Goal: Information Seeking & Learning: Learn about a topic

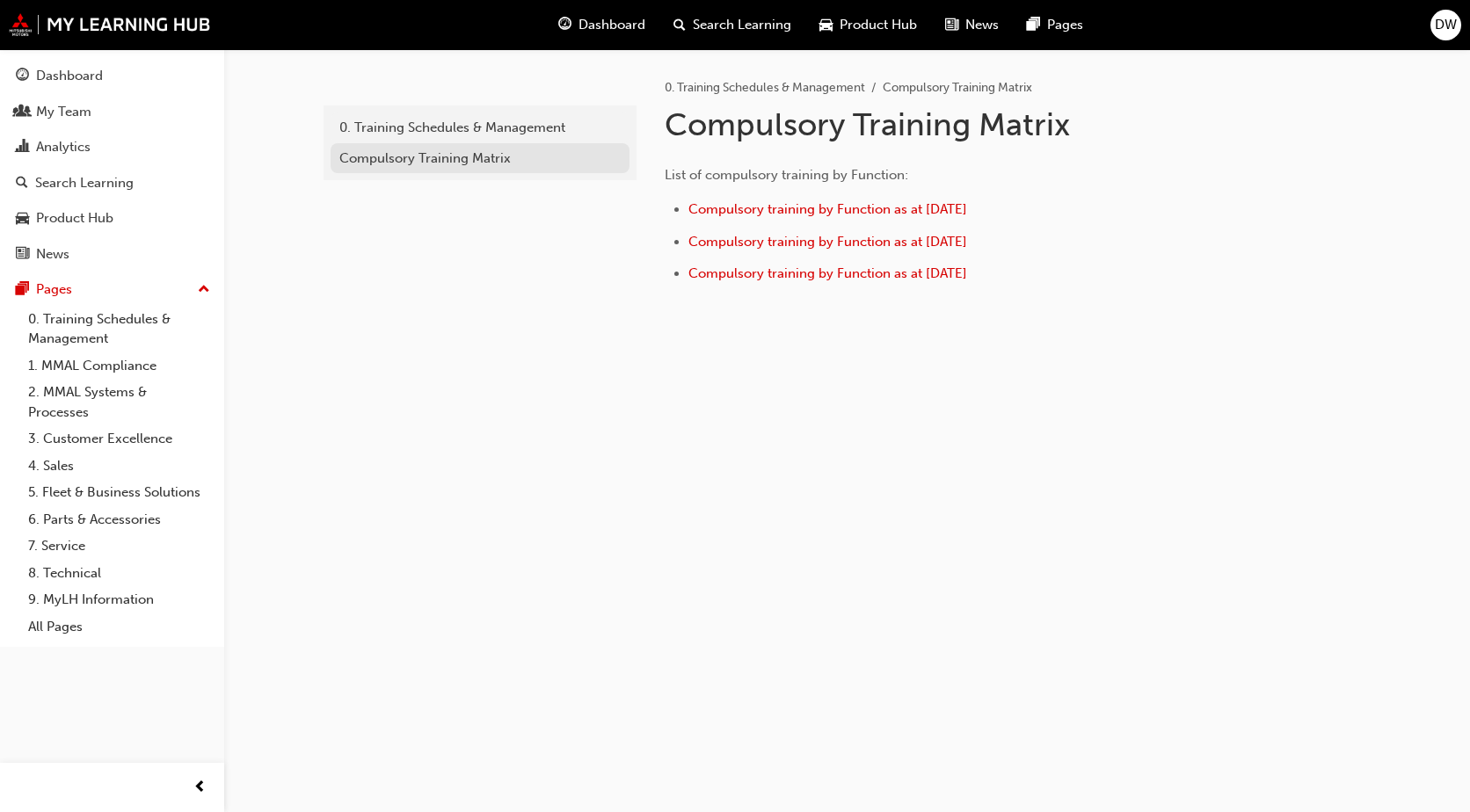
click at [465, 152] on div "Compulsory Training Matrix" at bounding box center [480, 158] width 282 height 20
click at [947, 213] on span "Compulsory training by Function as at [DATE]" at bounding box center [828, 210] width 279 height 16
click at [60, 78] on div "Dashboard" at bounding box center [69, 76] width 67 height 20
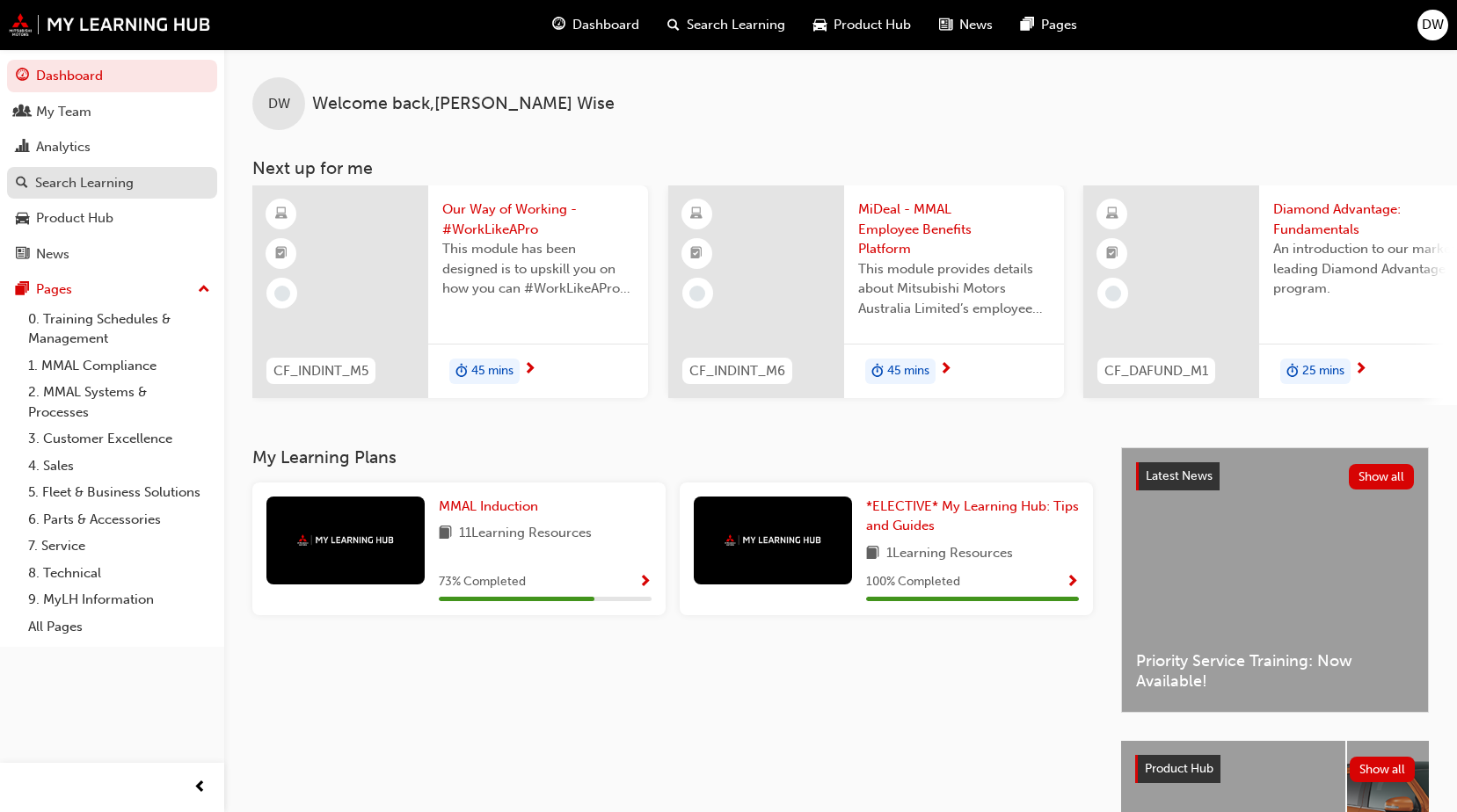
click at [114, 183] on div "Search Learning" at bounding box center [84, 183] width 98 height 20
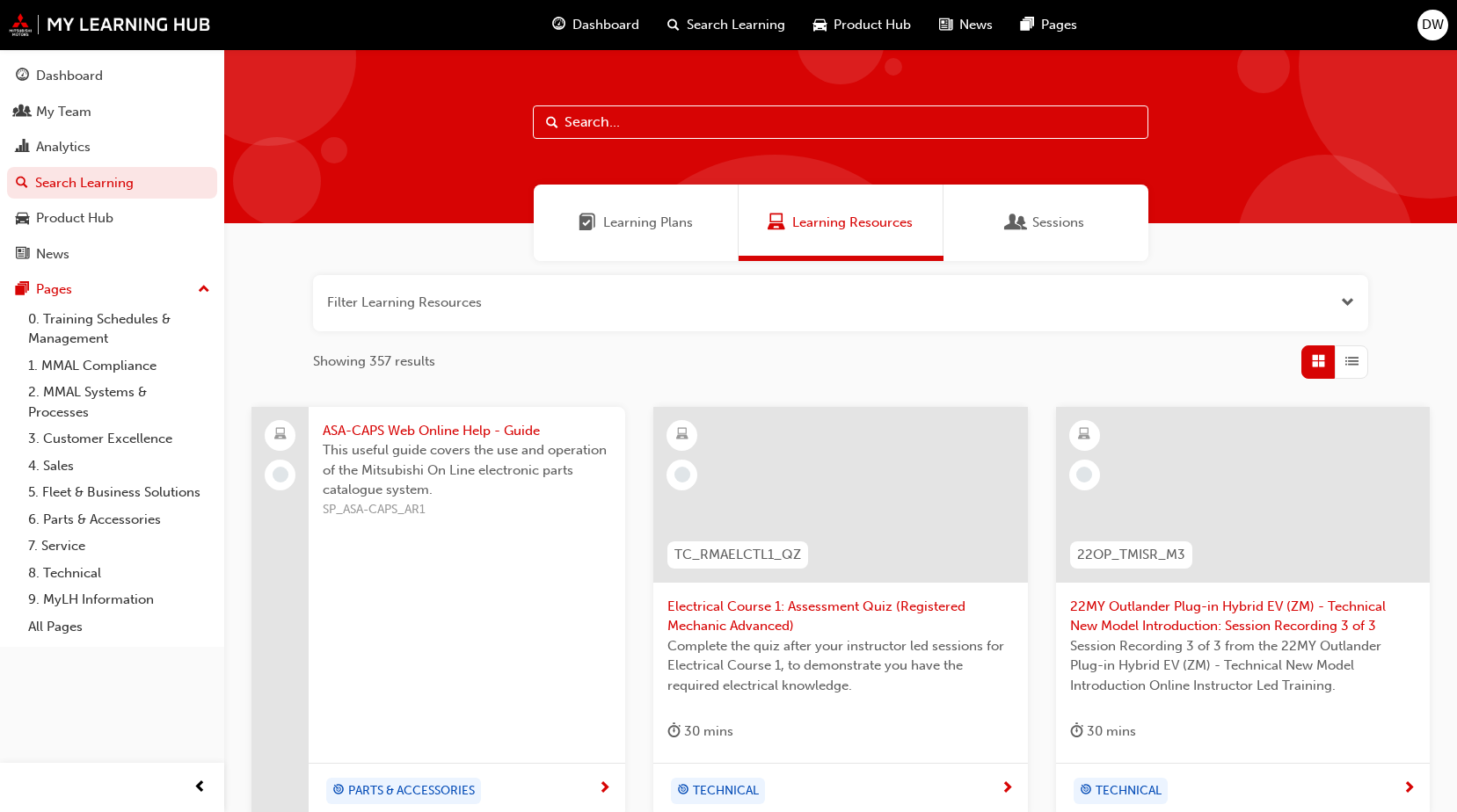
click at [681, 132] on input "text" at bounding box center [840, 121] width 615 height 33
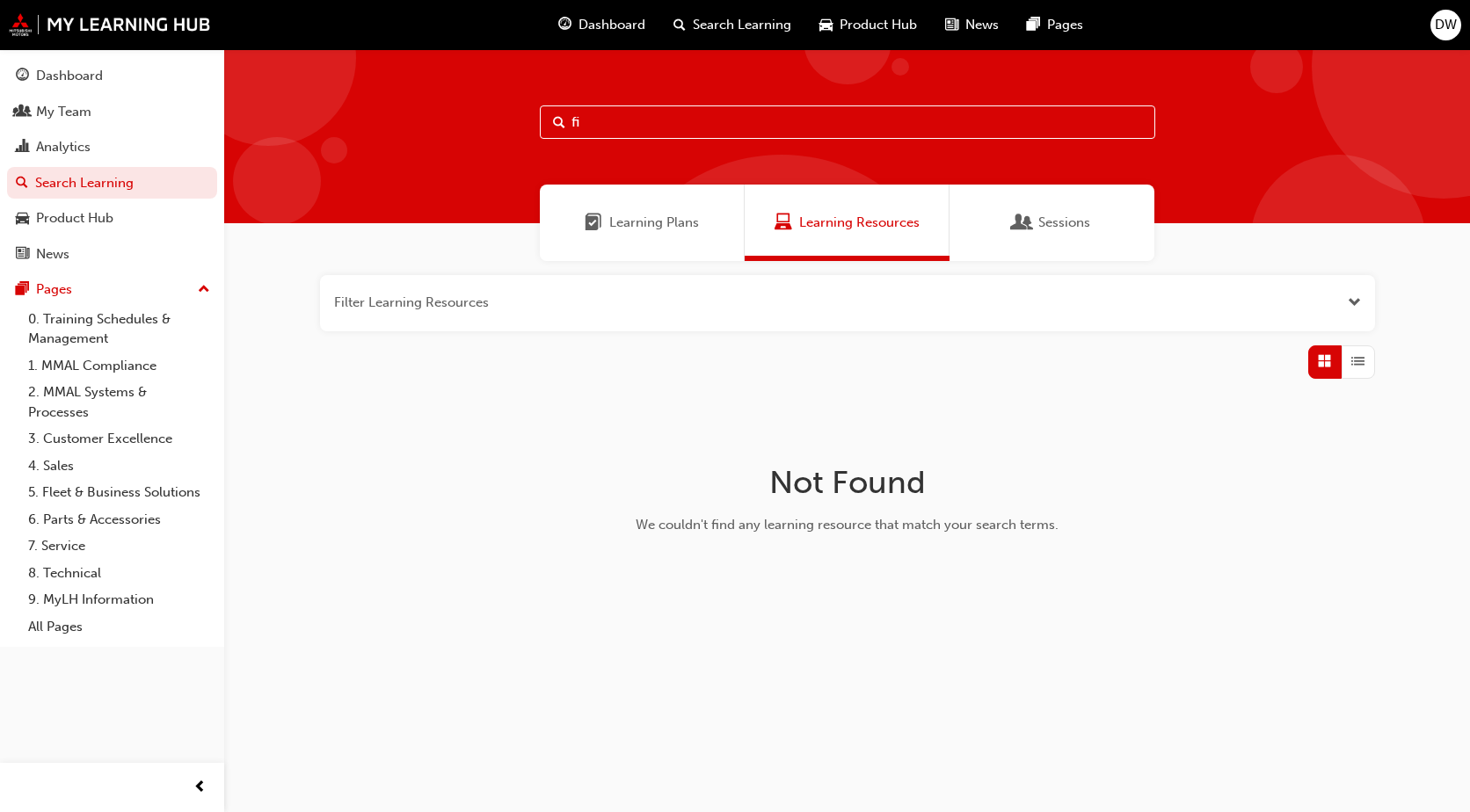
type input "f"
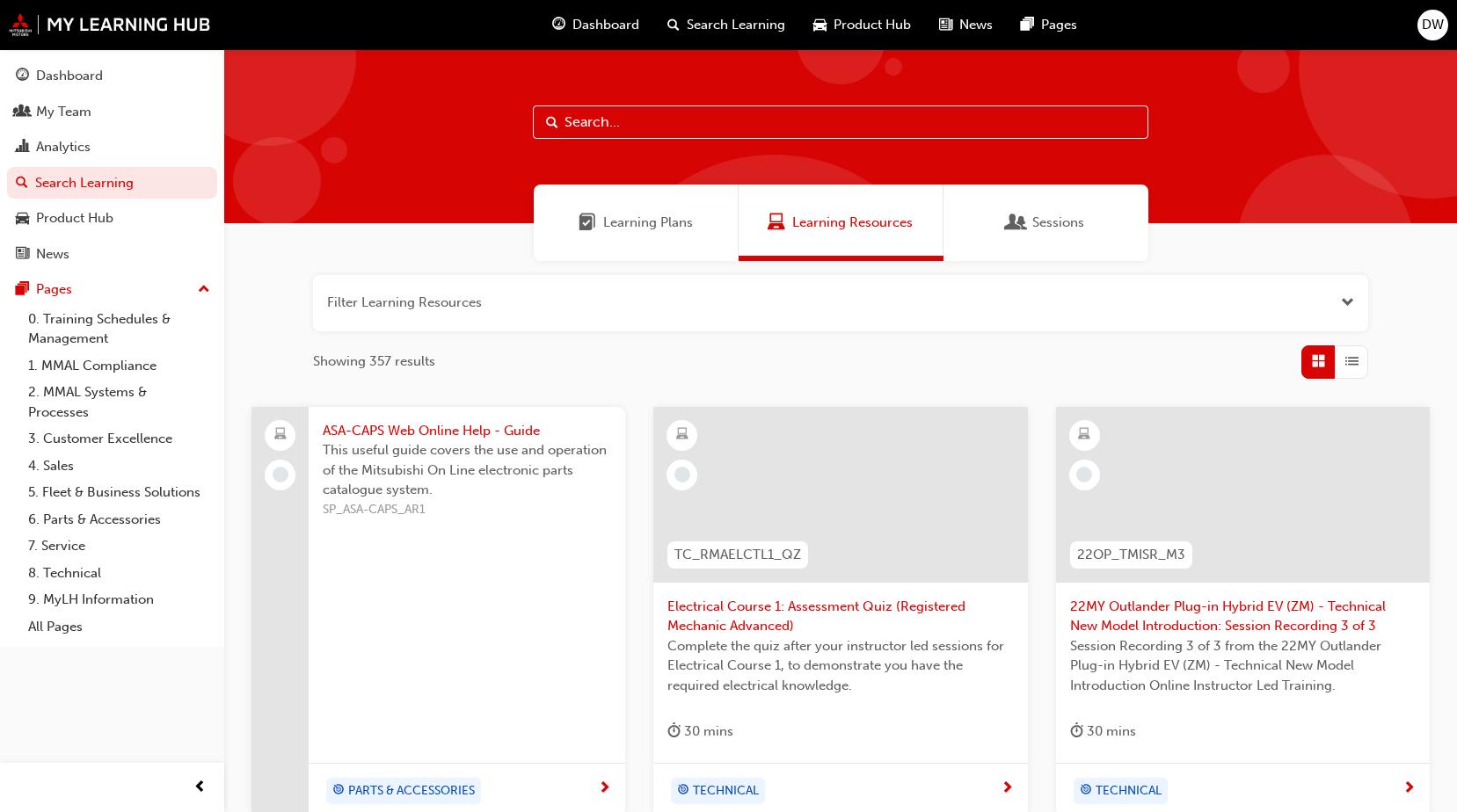
click at [1429, 20] on span "DW" at bounding box center [1432, 25] width 22 height 20
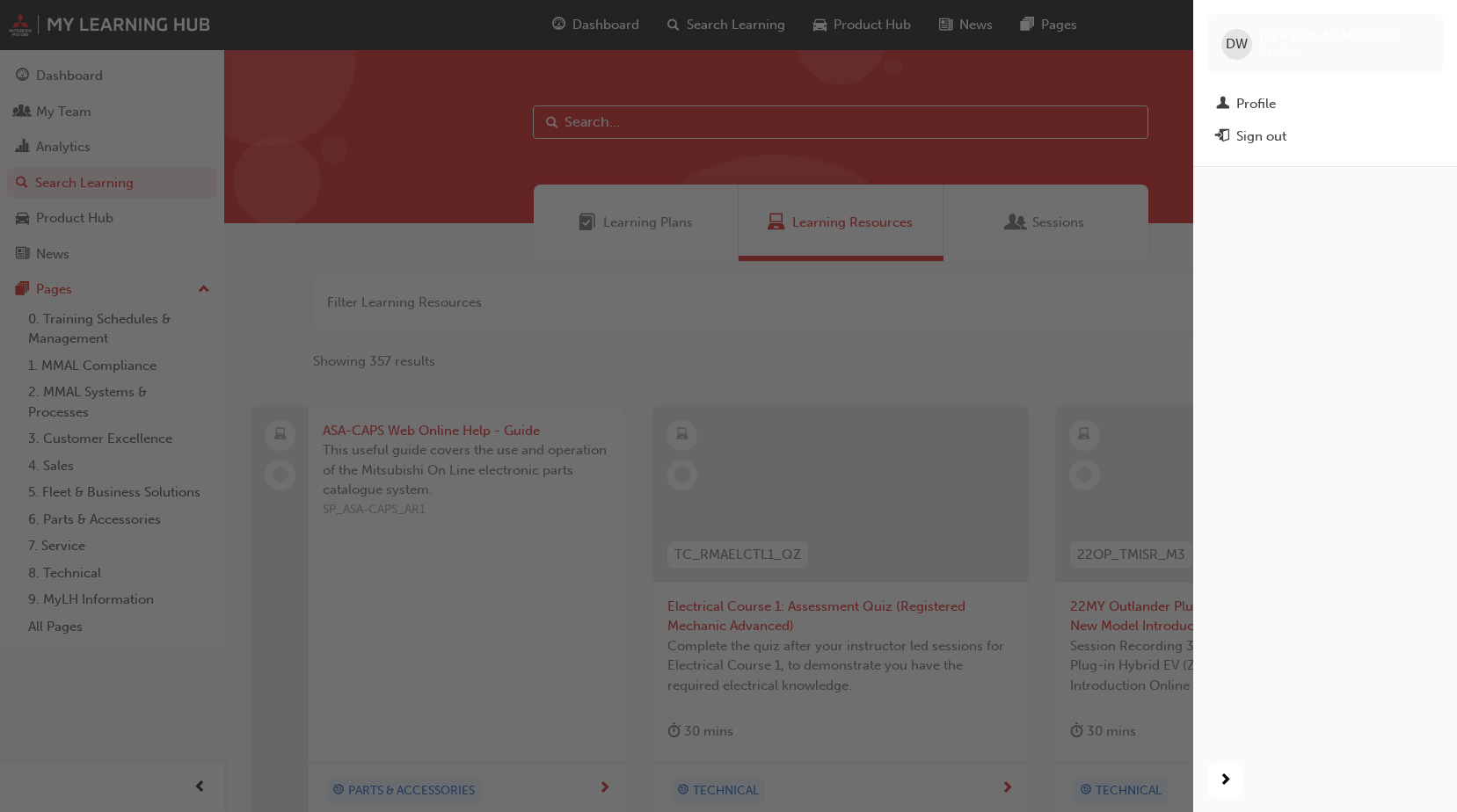
click at [390, 127] on div "button" at bounding box center [596, 406] width 1193 height 812
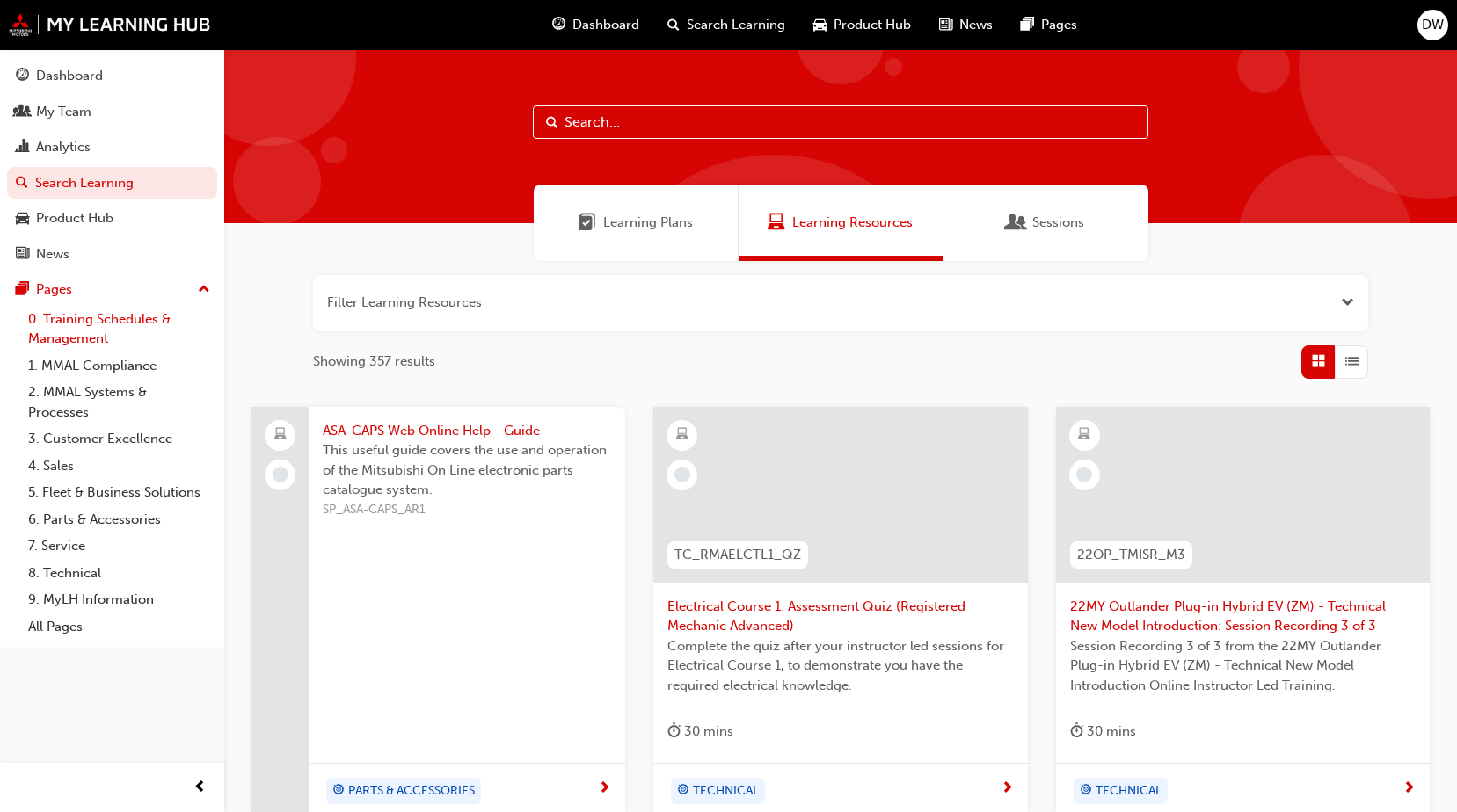
click at [79, 330] on link "0. Training Schedules & Management" at bounding box center [119, 329] width 196 height 47
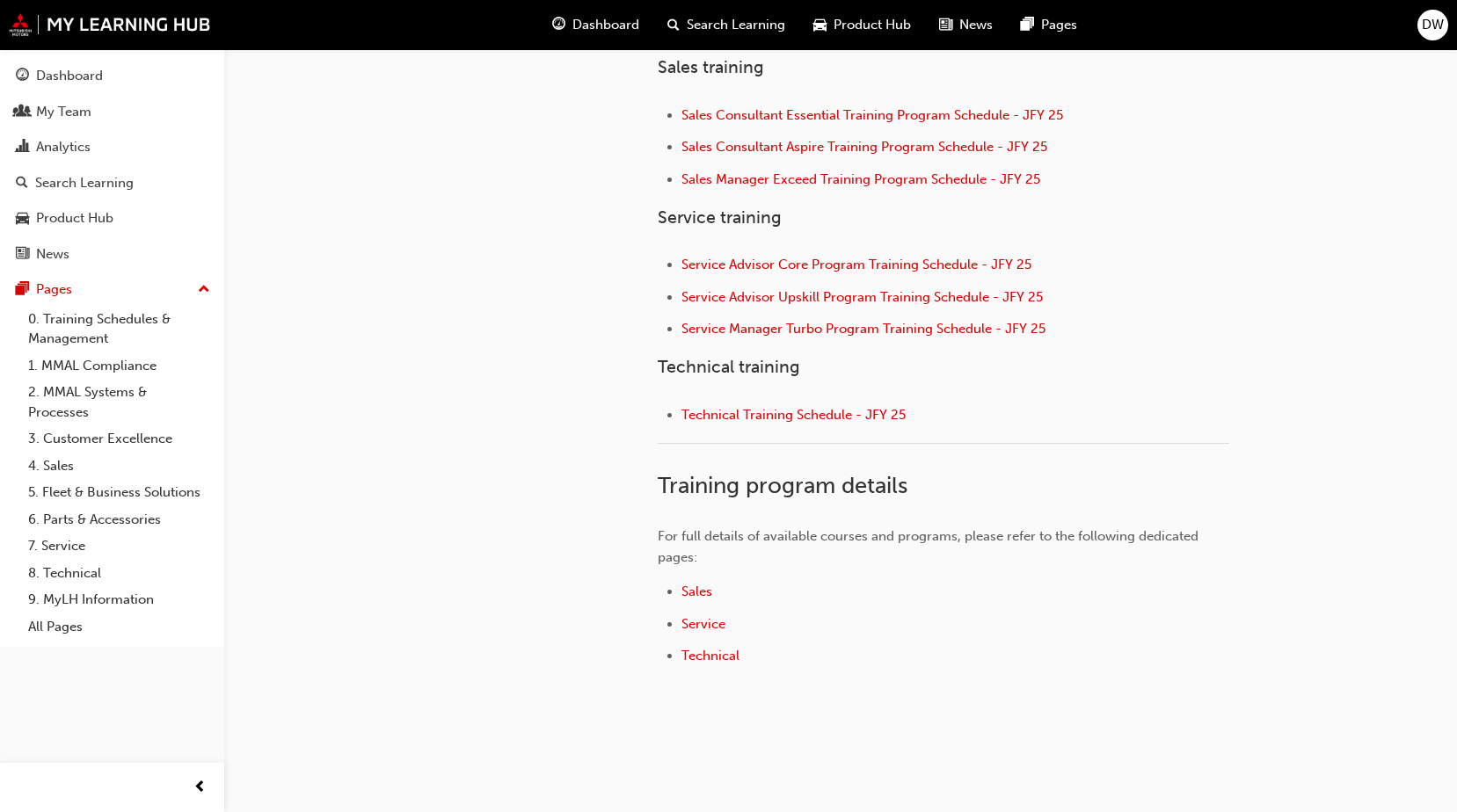
scroll to position [771, 0]
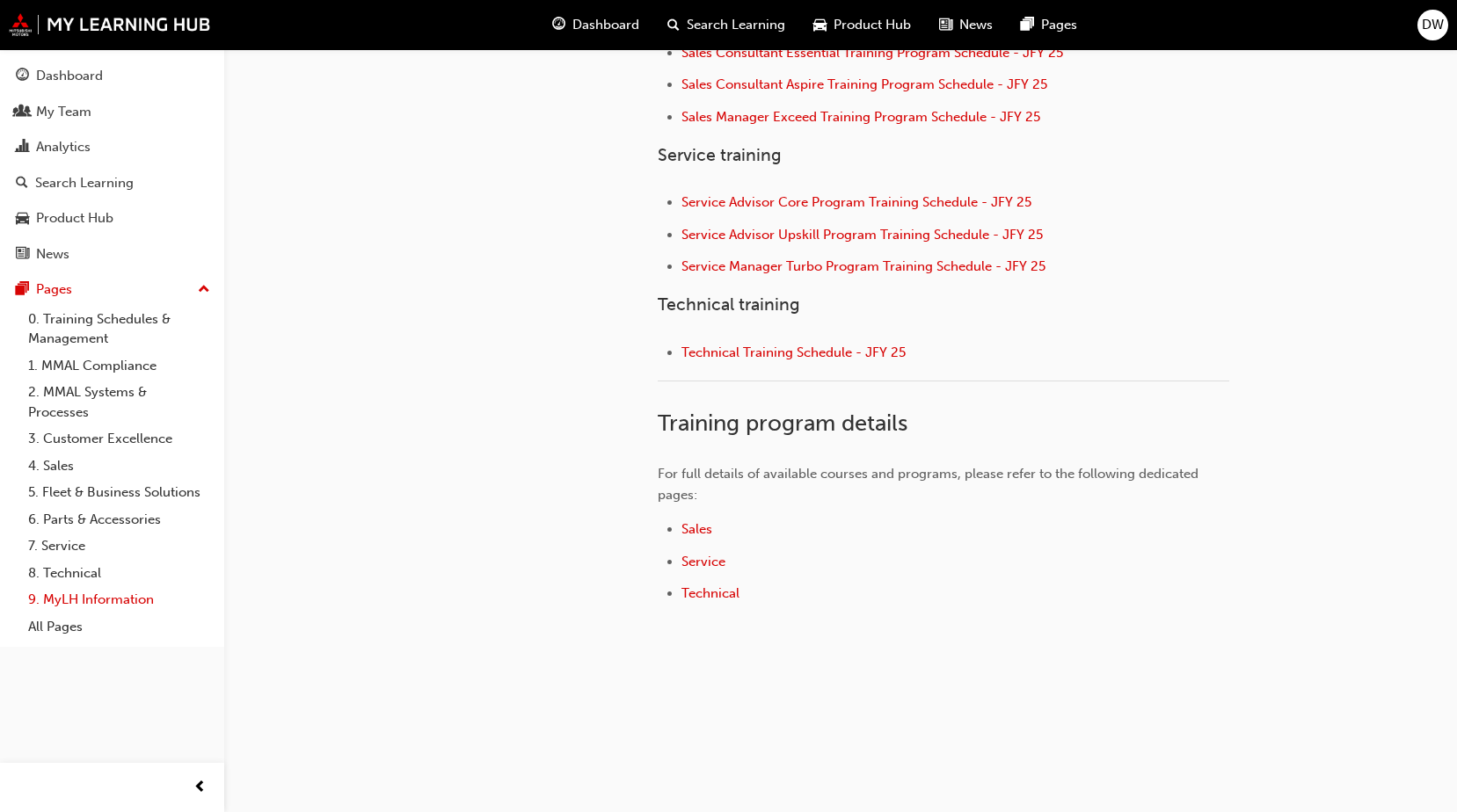
click at [134, 597] on link "9. MyLH Information" at bounding box center [119, 600] width 196 height 27
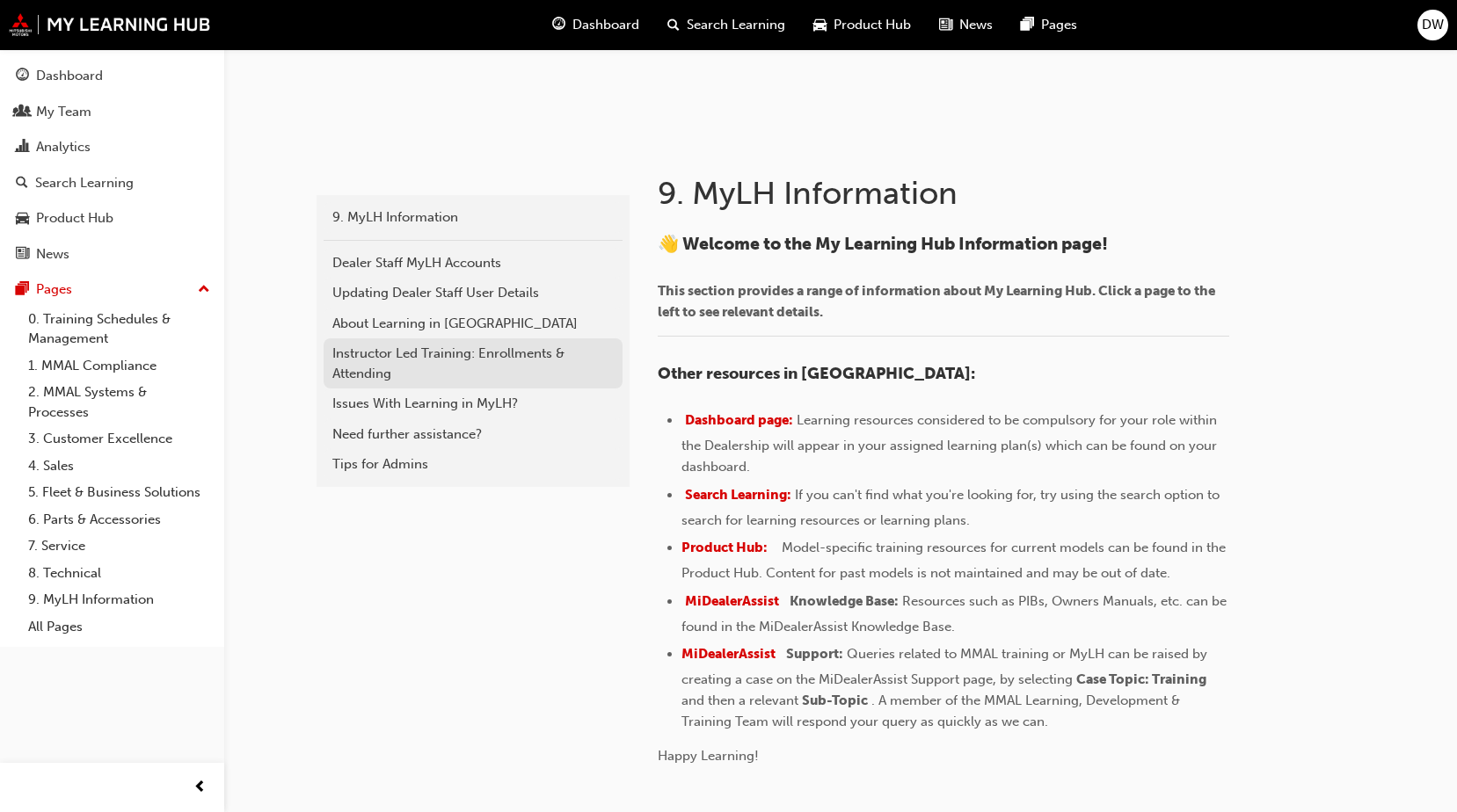
scroll to position [263, 0]
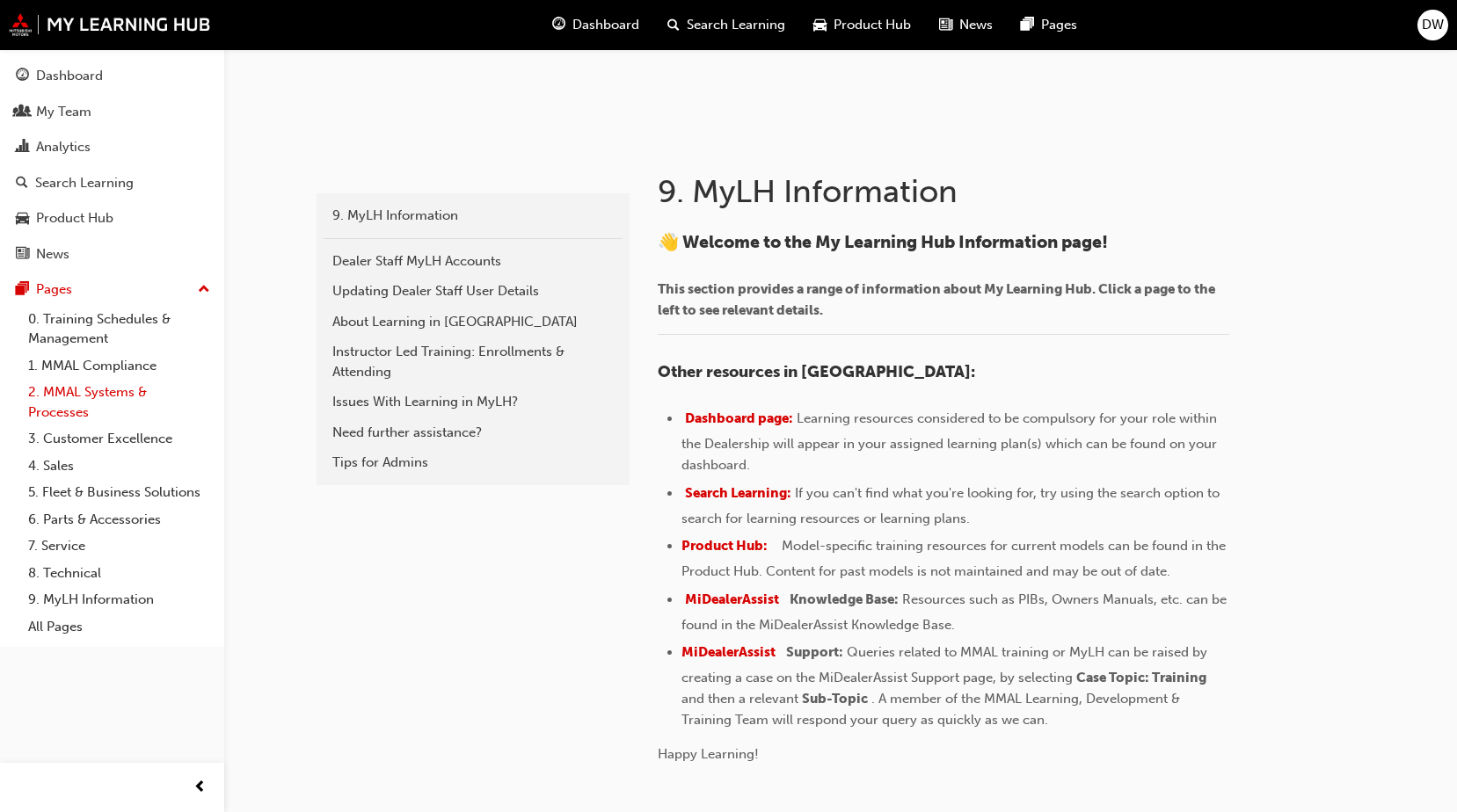
click at [119, 396] on link "2. MMAL Systems & Processes" at bounding box center [119, 402] width 196 height 47
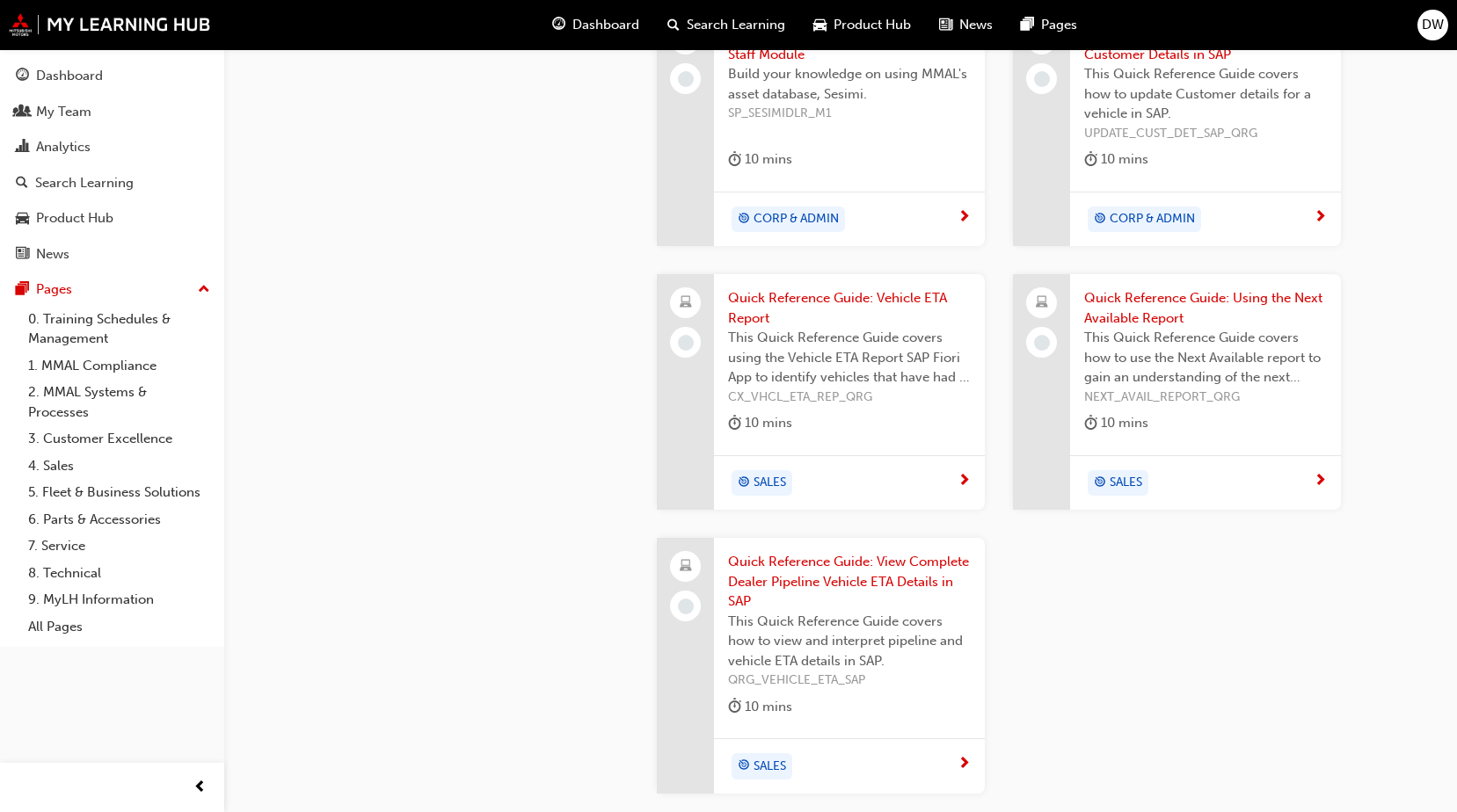
scroll to position [1933, 0]
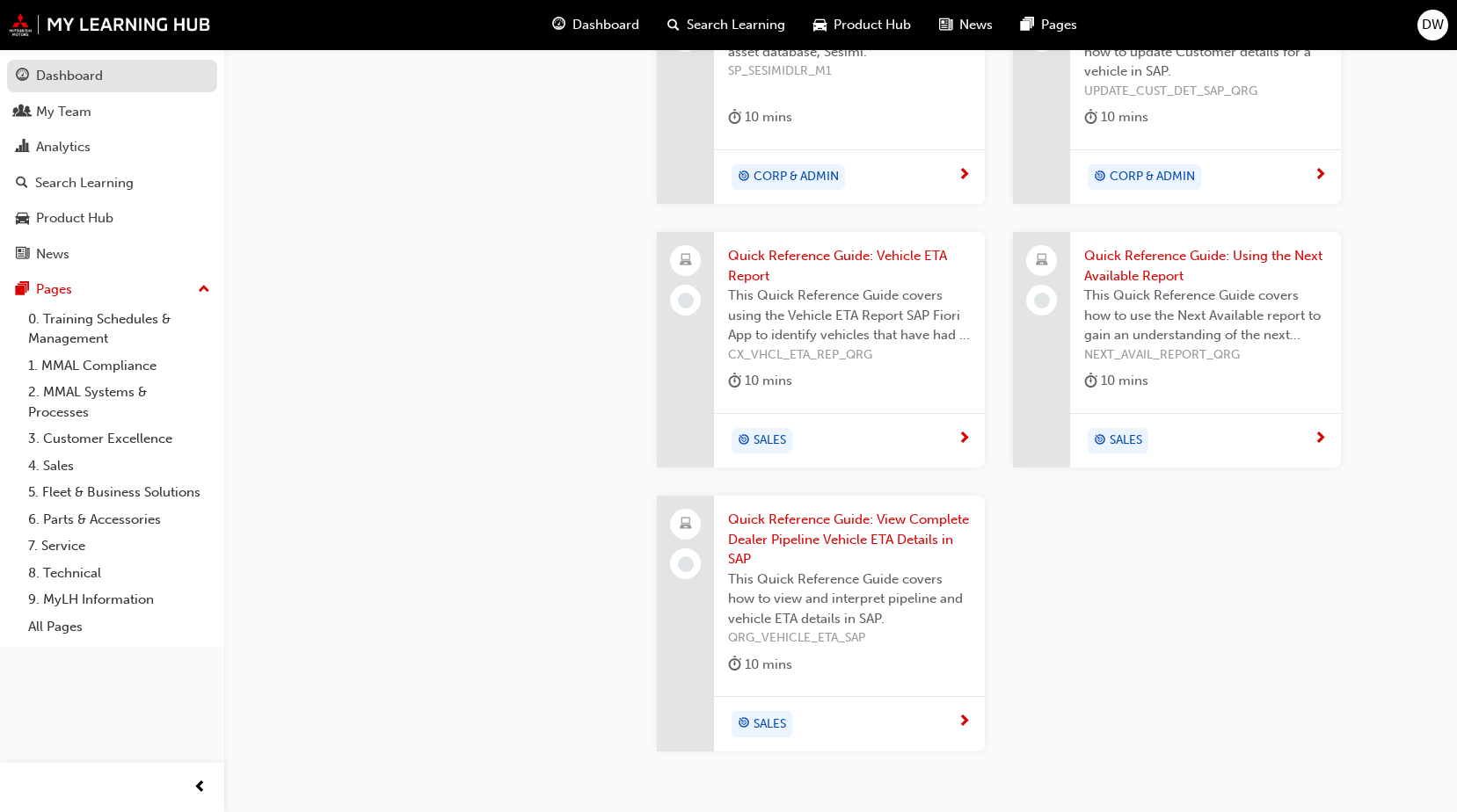
click at [70, 78] on div "Dashboard" at bounding box center [69, 76] width 67 height 20
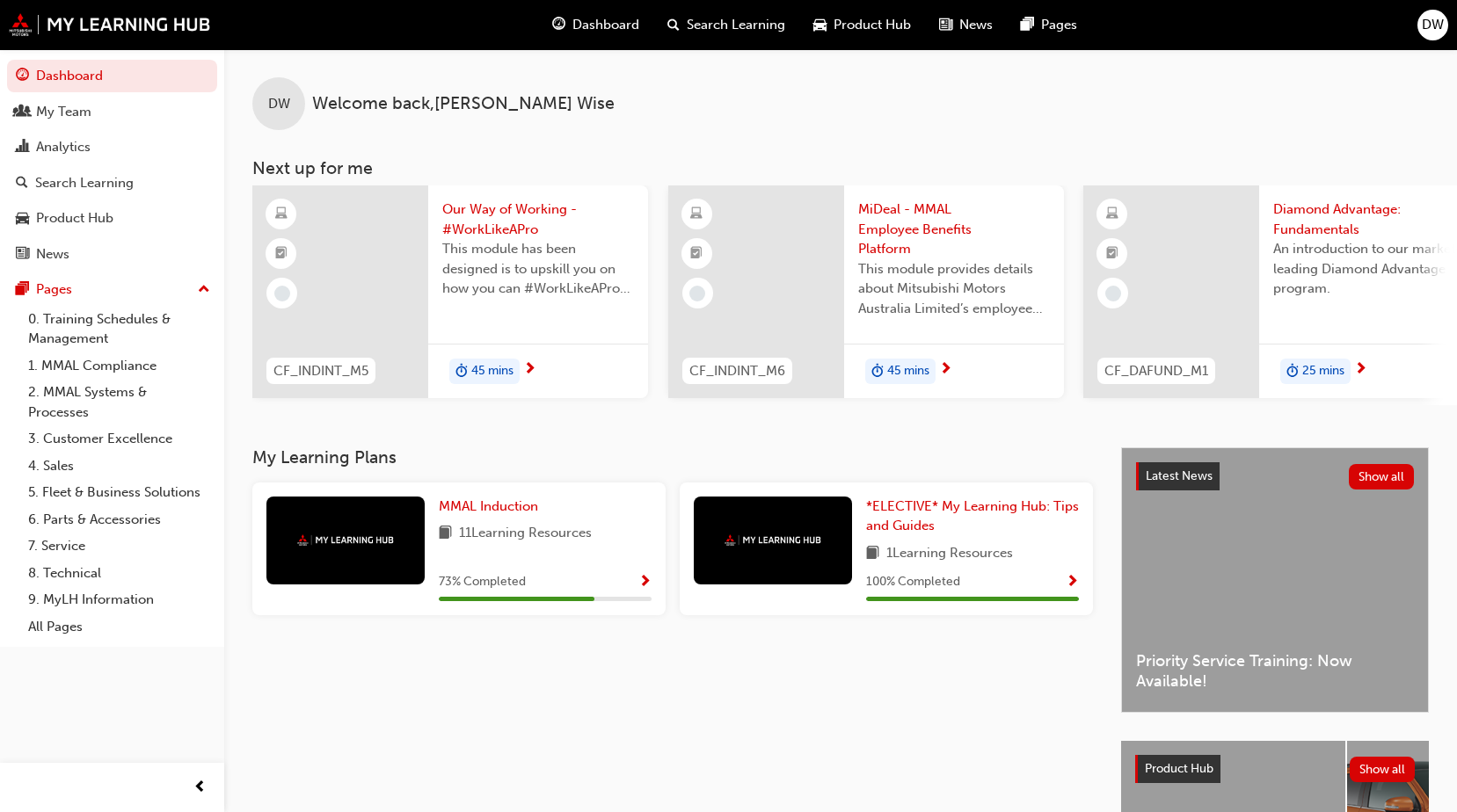
click at [745, 18] on span "Search Learning" at bounding box center [735, 25] width 98 height 20
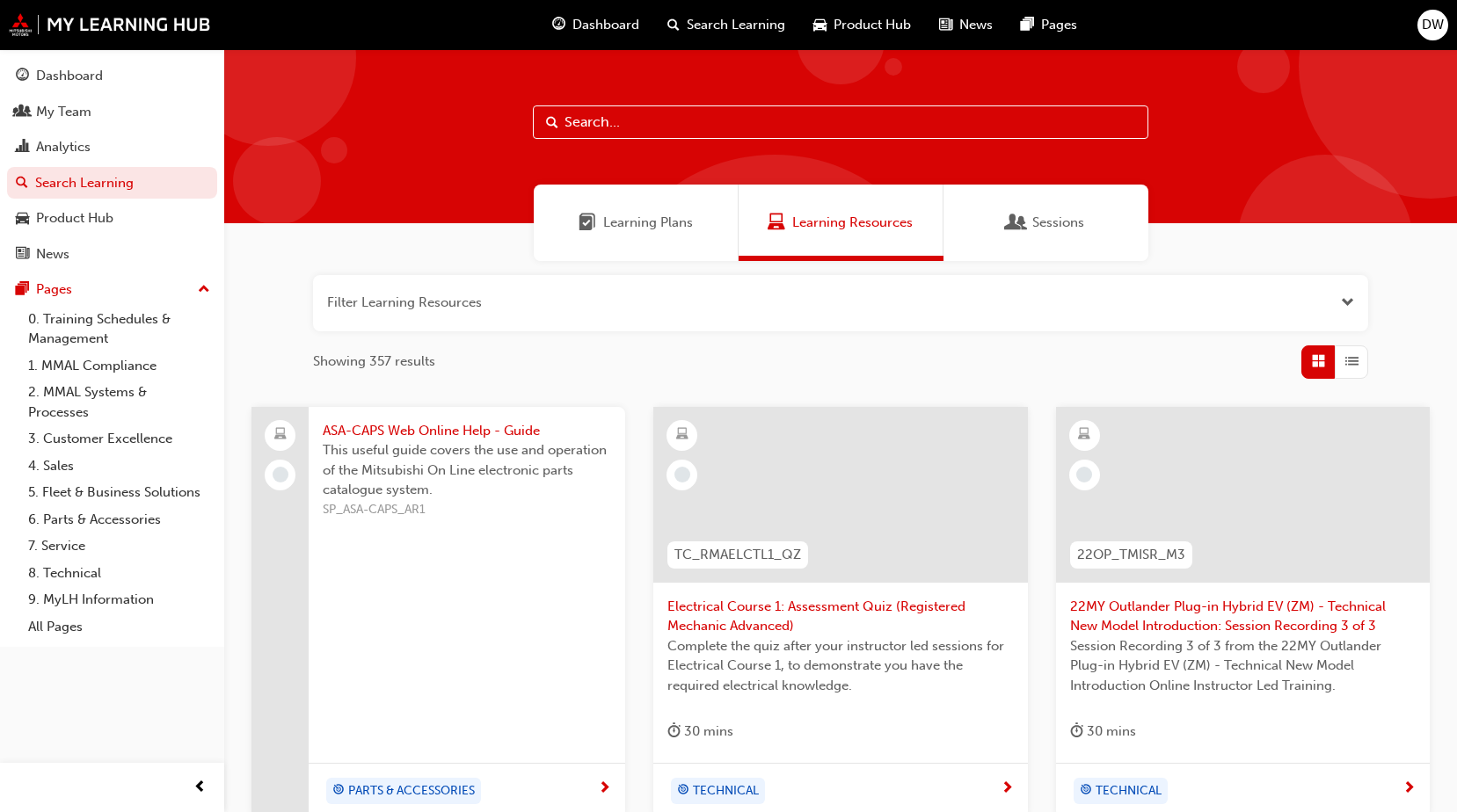
click at [597, 129] on input "text" at bounding box center [840, 121] width 615 height 33
paste input "https://teams.microsoft.com/l/message/19:0f634b1d-6281-4d3a-a645-565057af7552_6…"
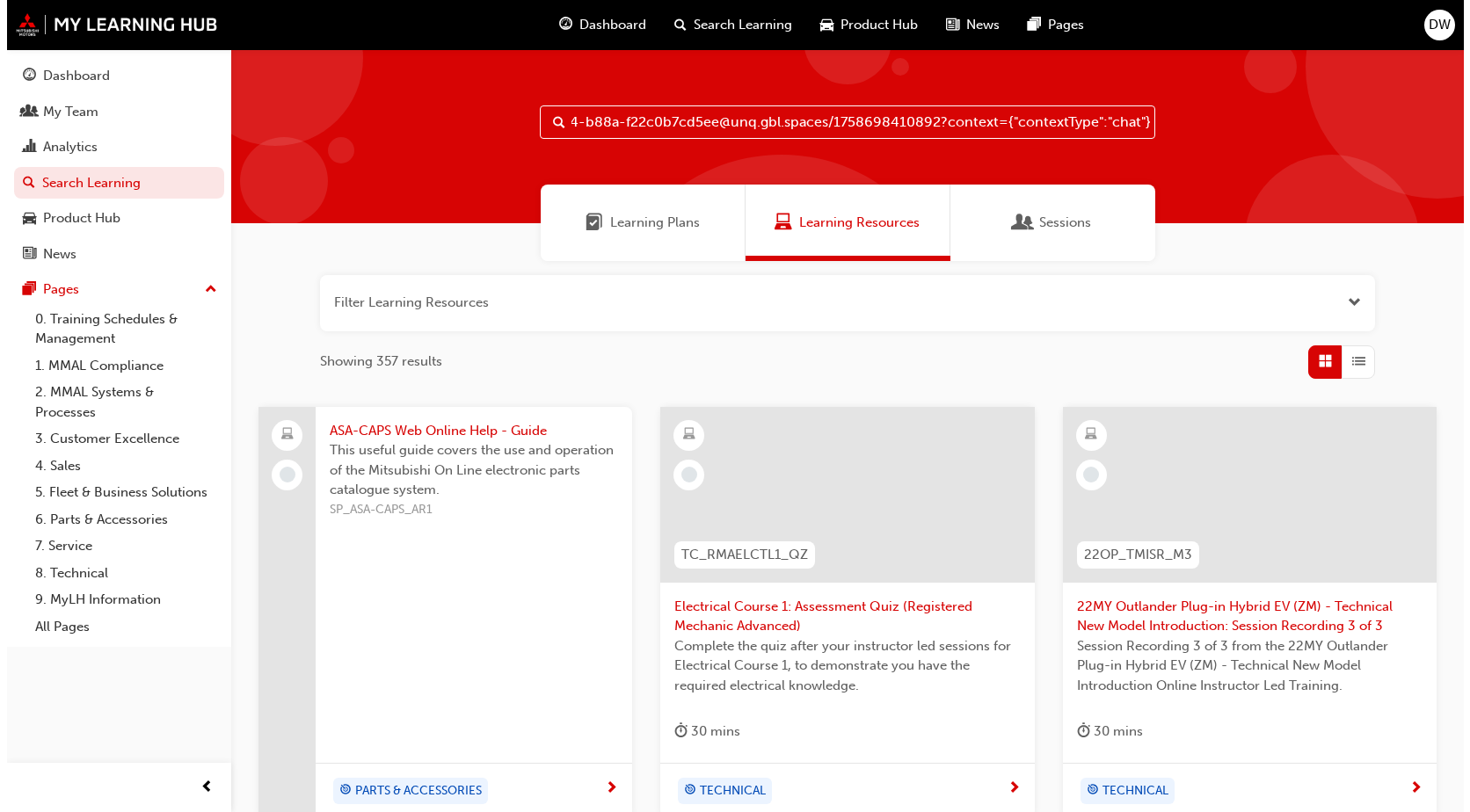
scroll to position [0, 699]
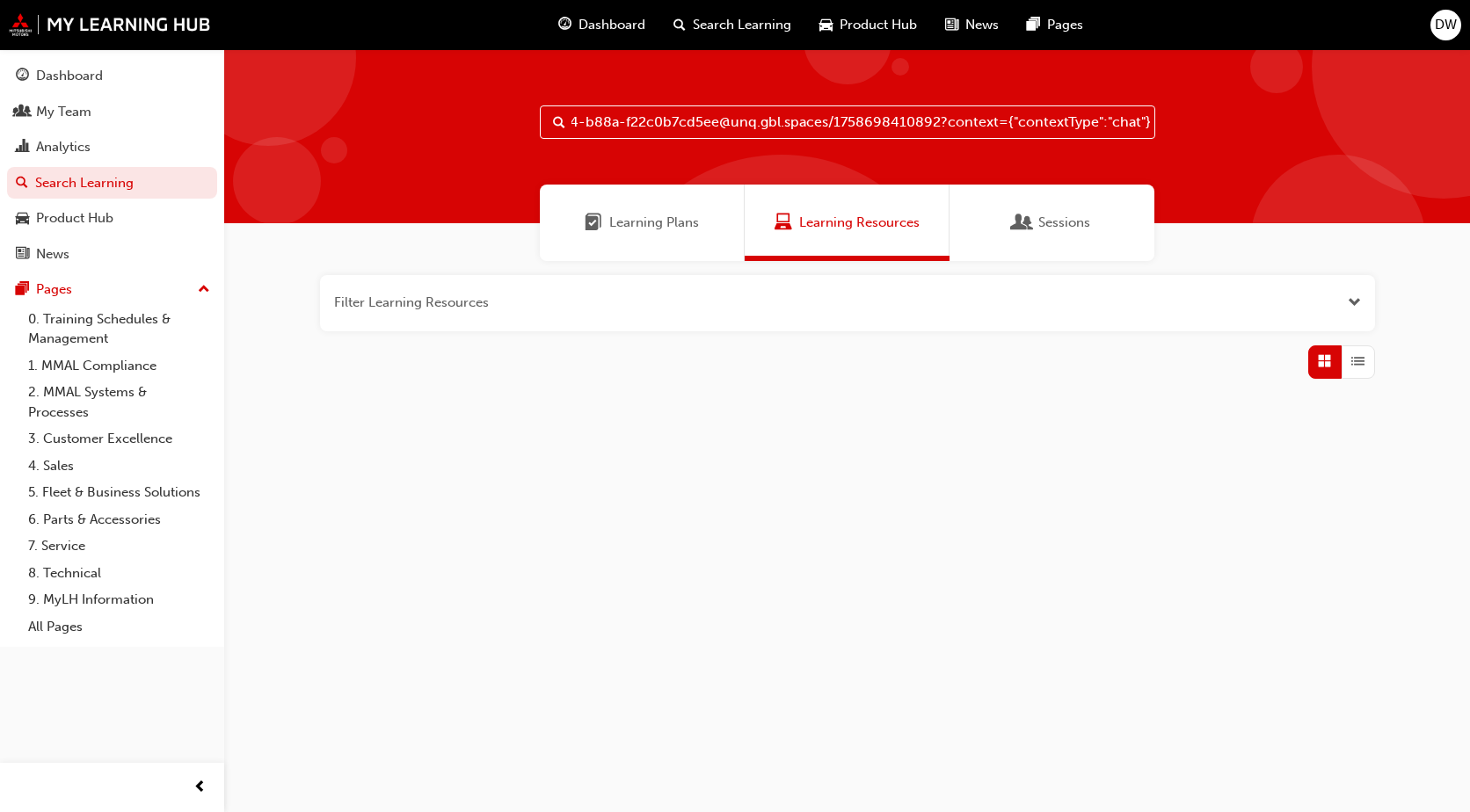
type input "https://teams.microsoft.com/l/message/19:0f634b1d-6281-4d3a-a645-565057af7552_6…"
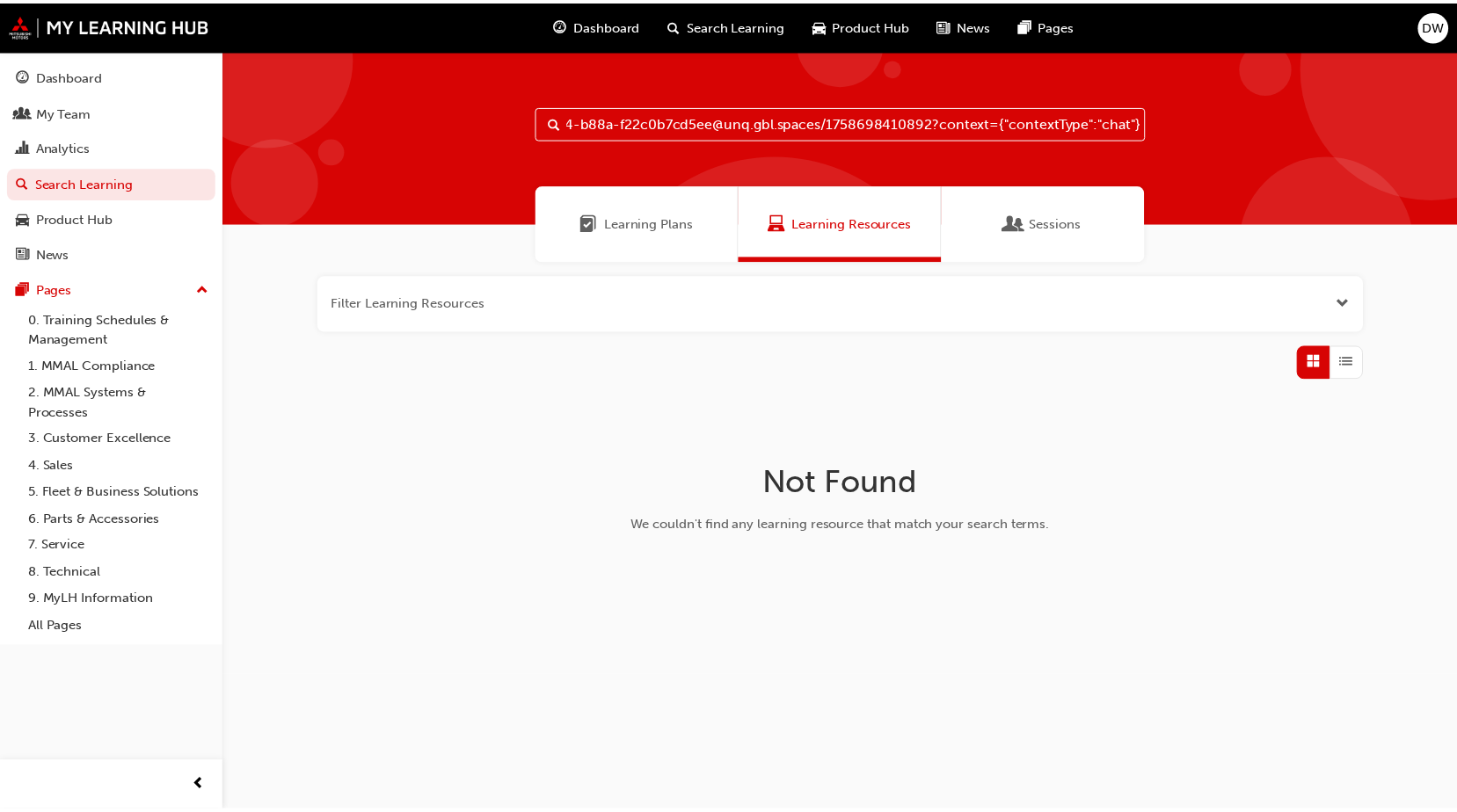
scroll to position [0, 0]
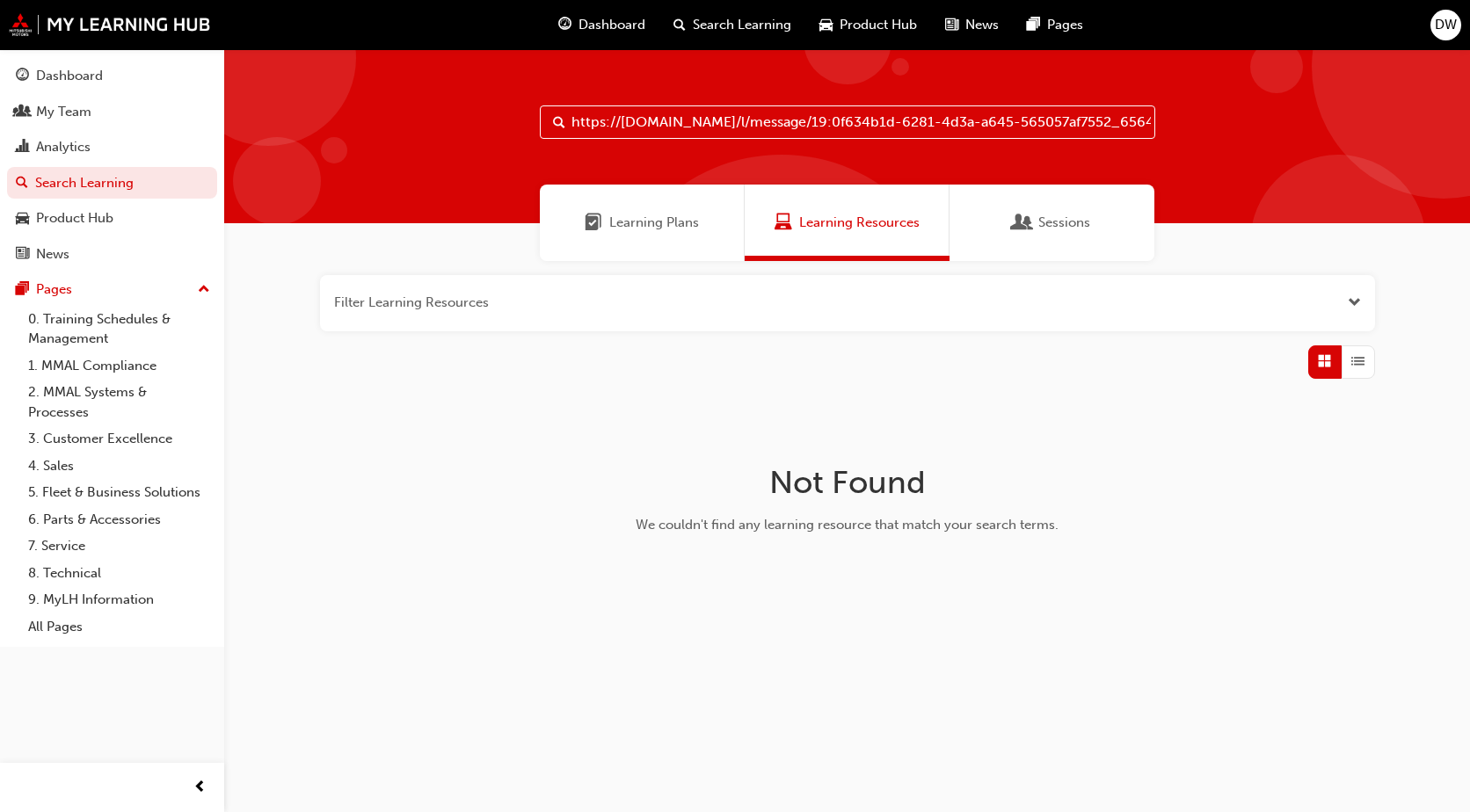
click at [646, 234] on div "Learning Plans" at bounding box center [642, 222] width 205 height 76
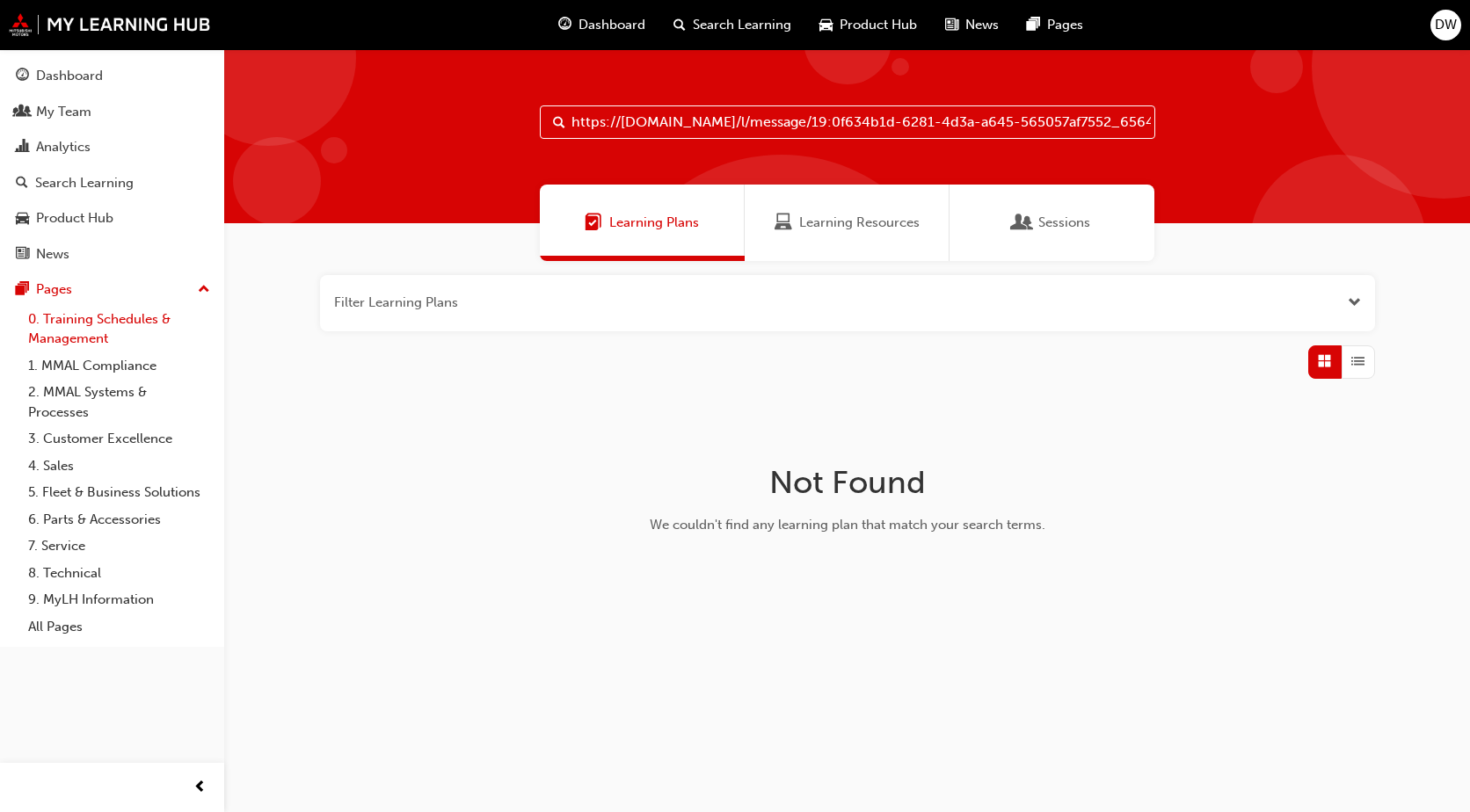
click at [85, 317] on link "0. Training Schedules & Management" at bounding box center [119, 329] width 196 height 47
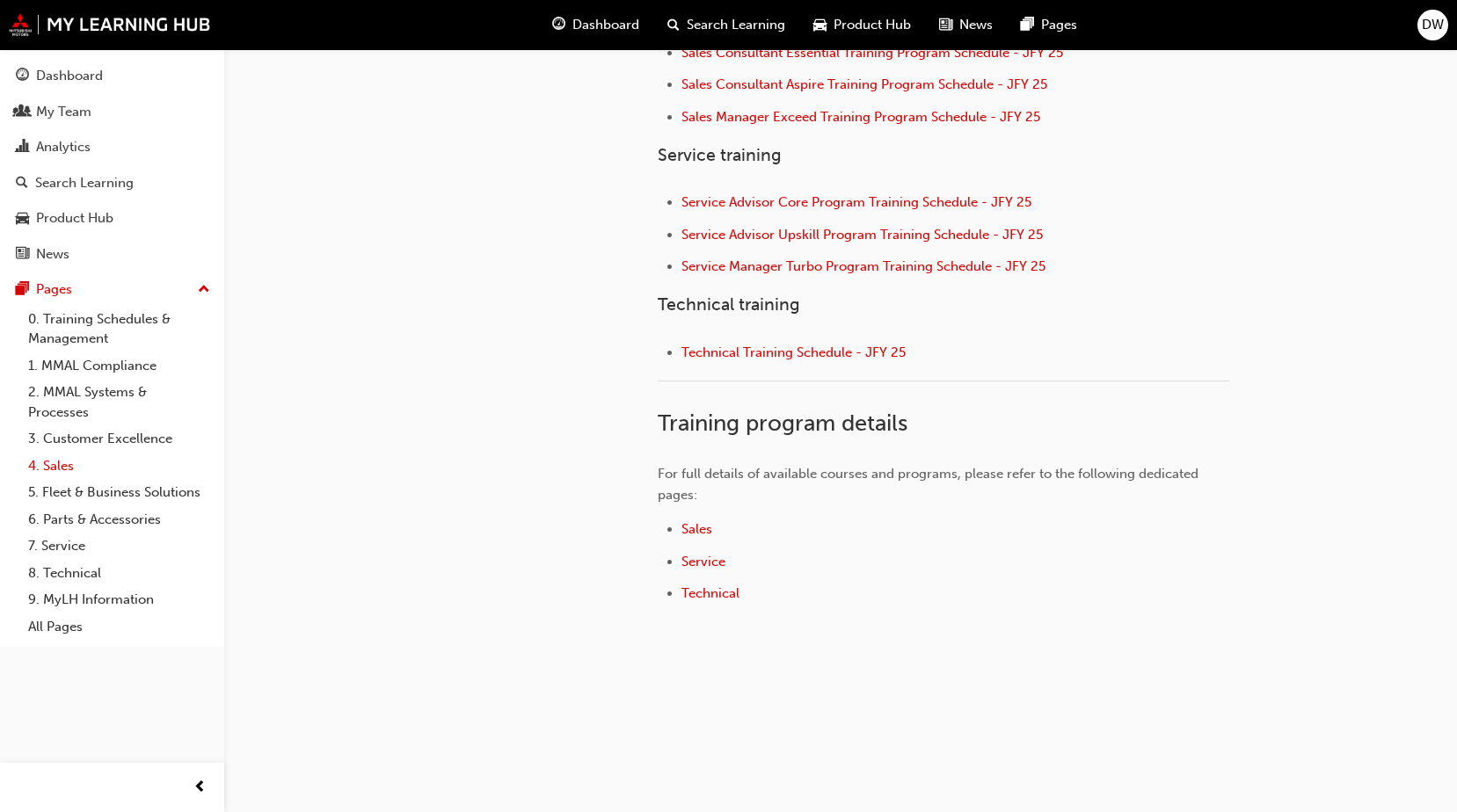
scroll to position [595, 0]
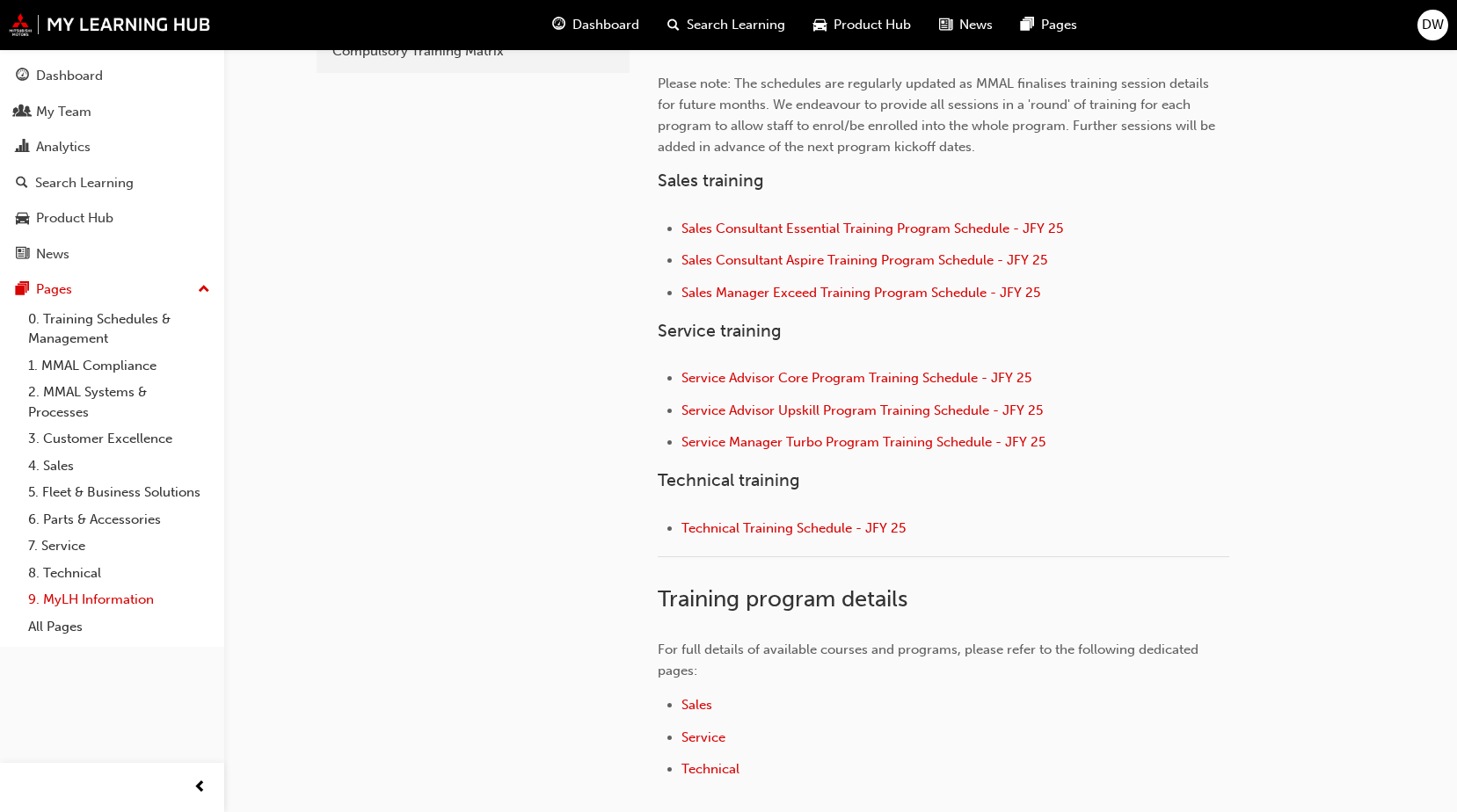
click at [130, 603] on link "9. MyLH Information" at bounding box center [119, 600] width 196 height 27
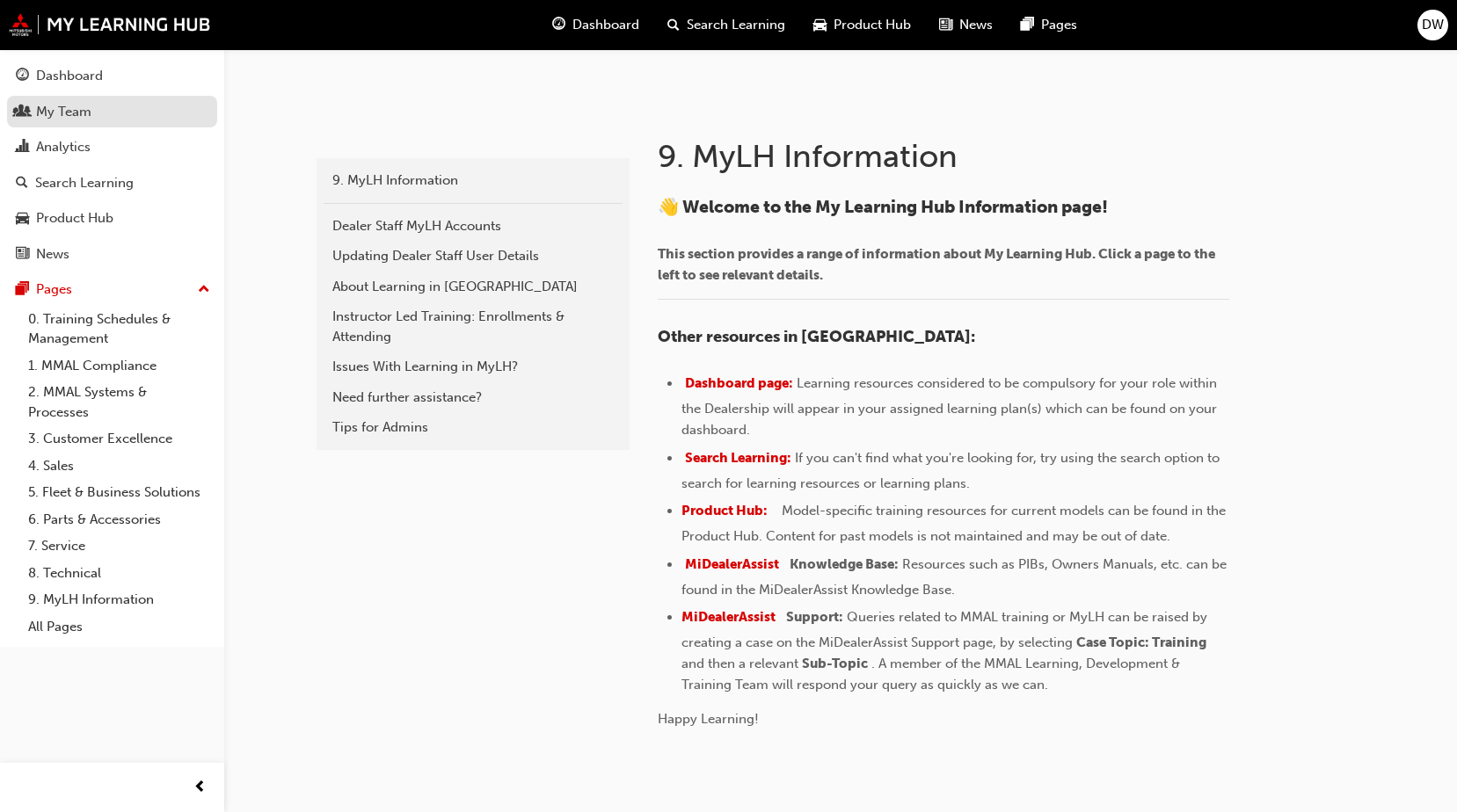
scroll to position [122, 0]
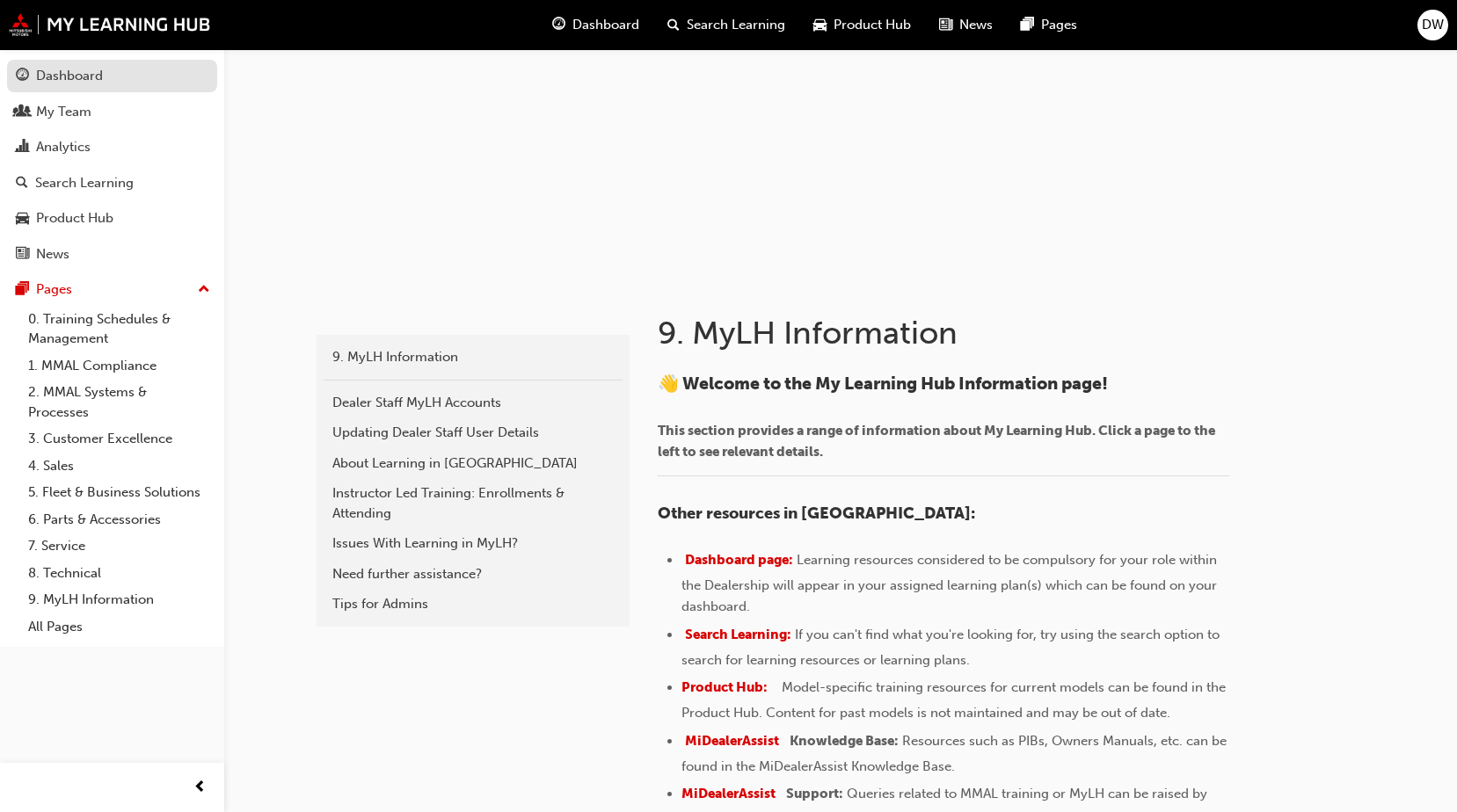
click at [68, 90] on link "Dashboard" at bounding box center [112, 76] width 210 height 32
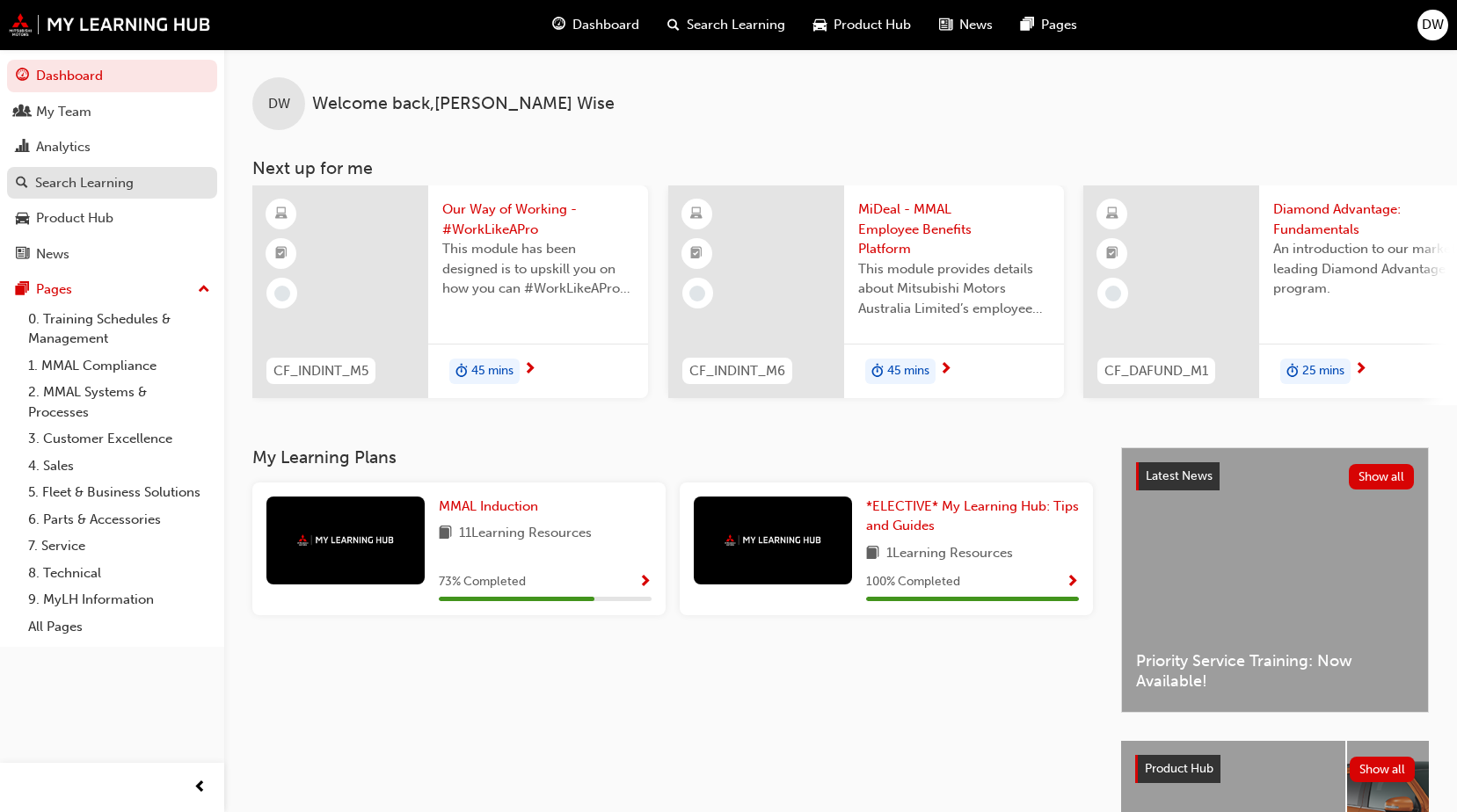
click at [112, 183] on div "Search Learning" at bounding box center [84, 183] width 98 height 20
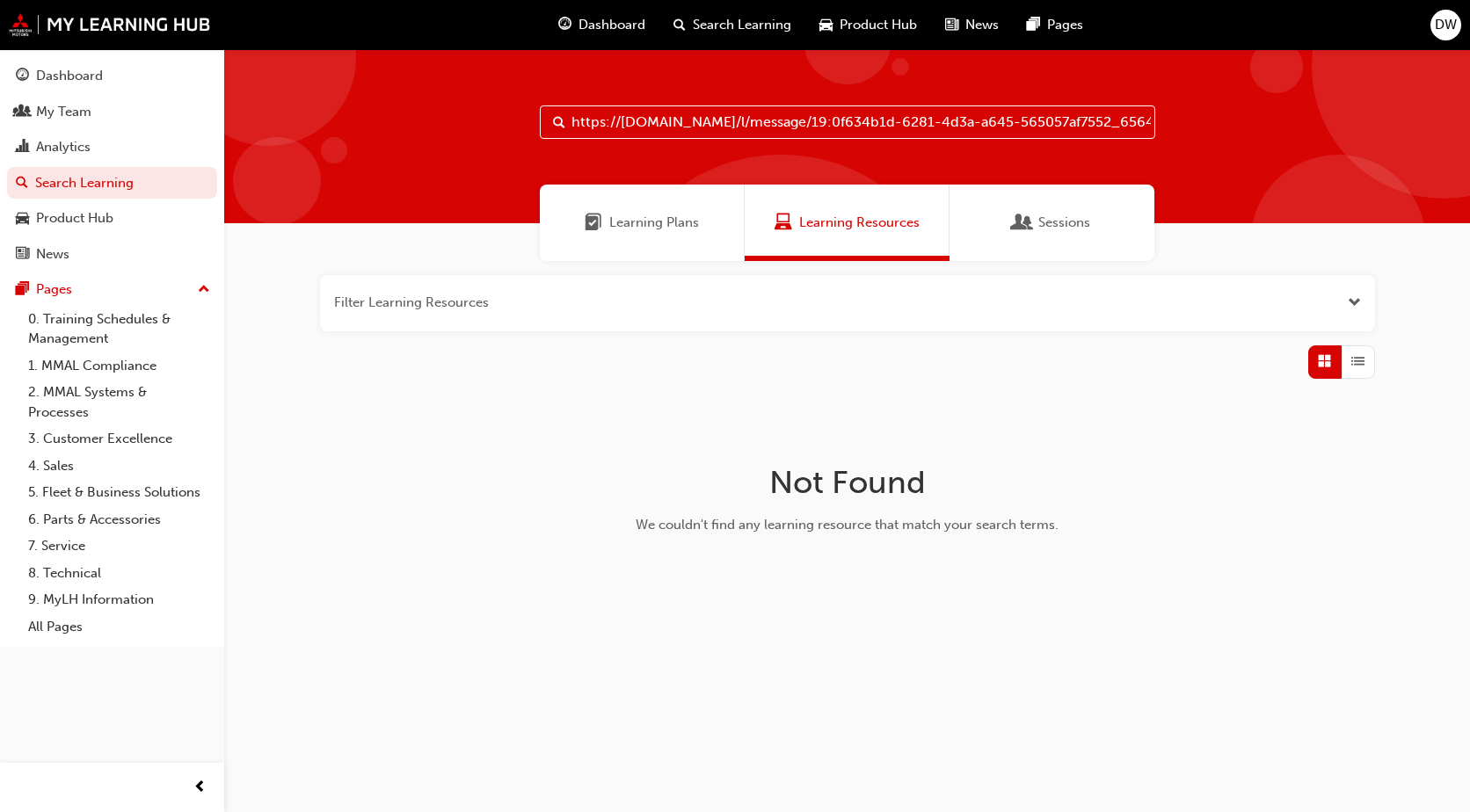
click at [626, 124] on input "https://teams.microsoft.com/l/message/19:0f634b1d-6281-4d3a-a645-565057af7552_6…" at bounding box center [847, 121] width 615 height 33
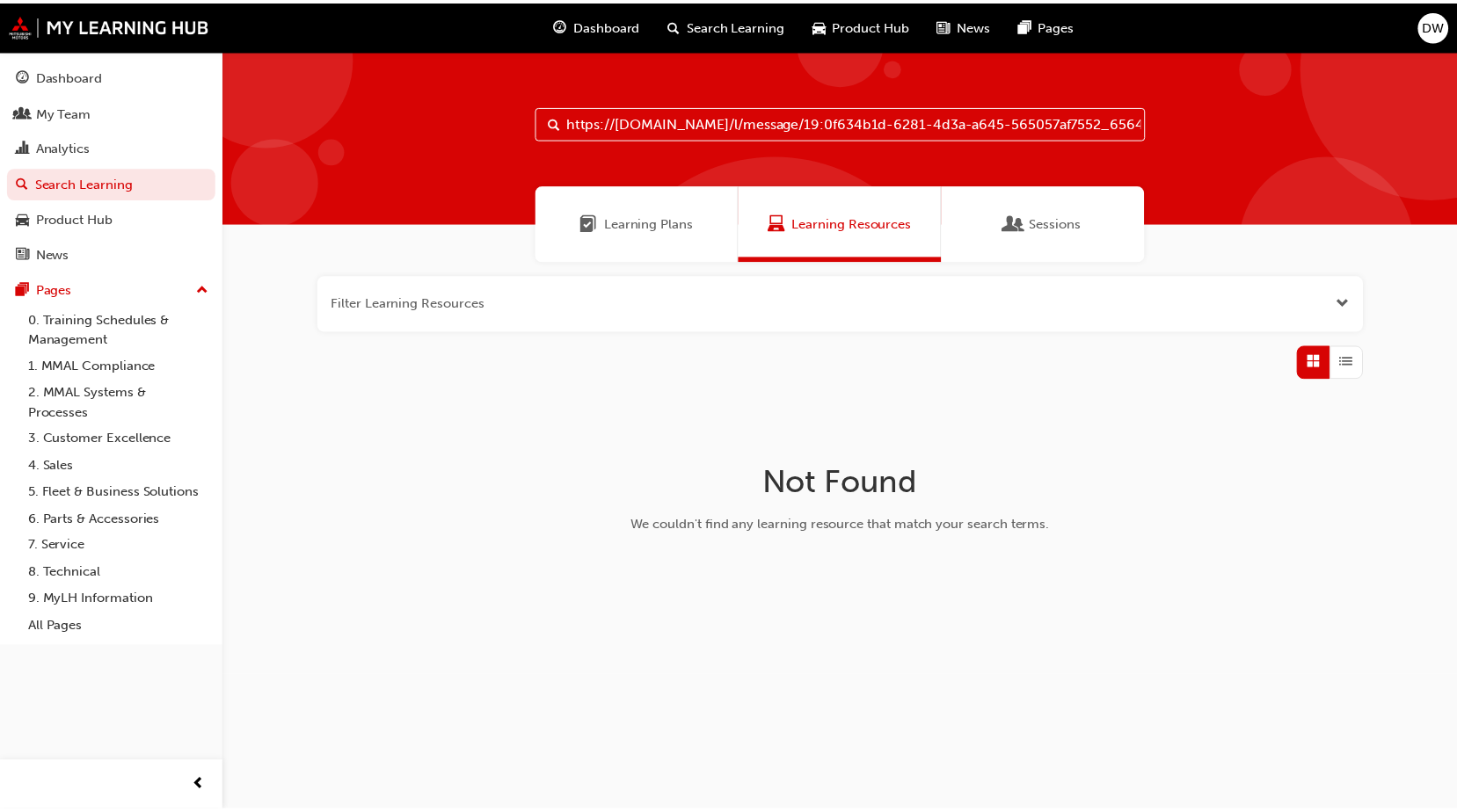
scroll to position [0, 699]
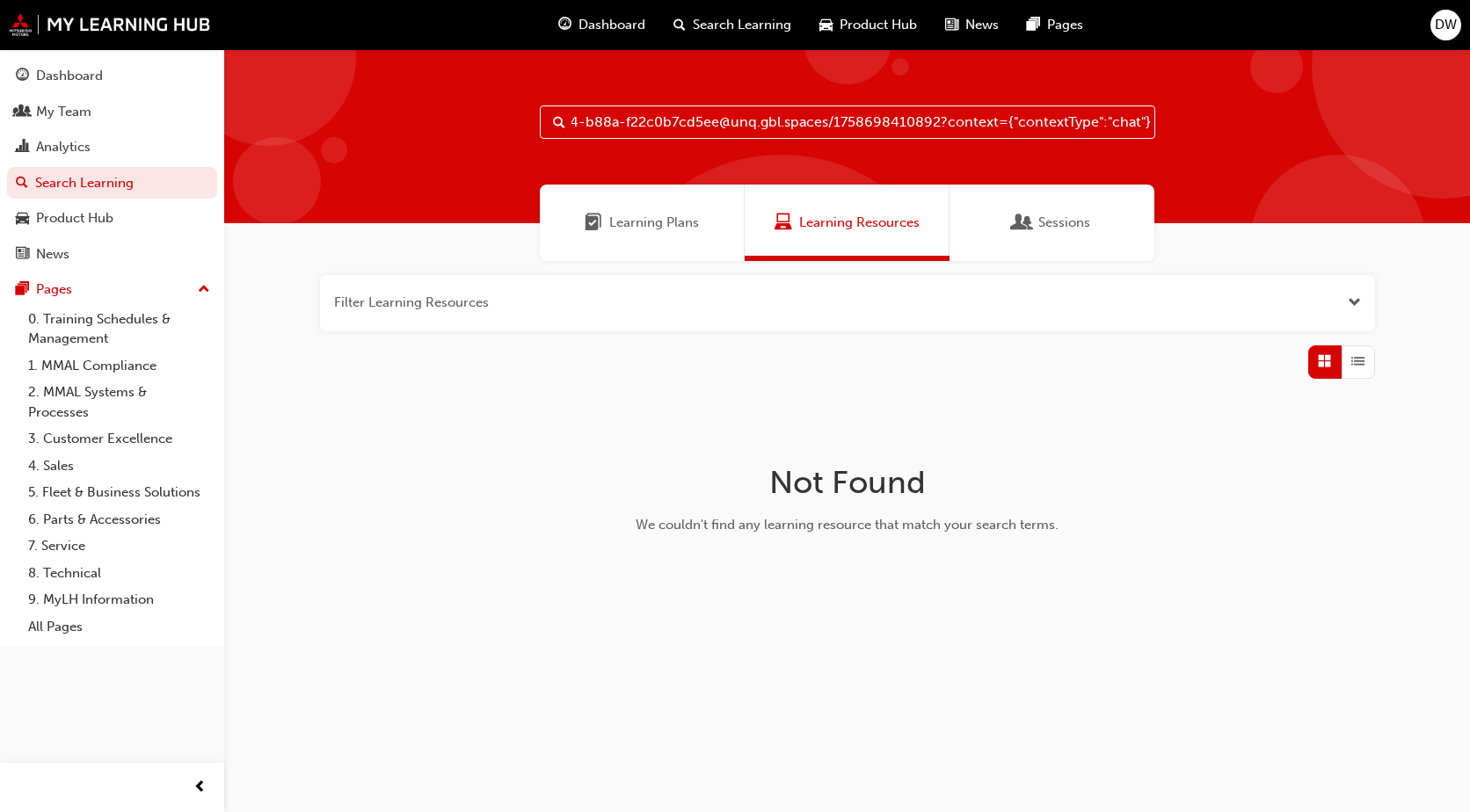
drag, startPoint x: 589, startPoint y: 122, endPoint x: 1379, endPoint y: 104, distance: 790.2
click at [1379, 104] on div "https://teams.microsoft.com/l/message/19:0f634b1d-6281-4d3a-a645-565057af7552_6…" at bounding box center [847, 137] width 1246 height 174
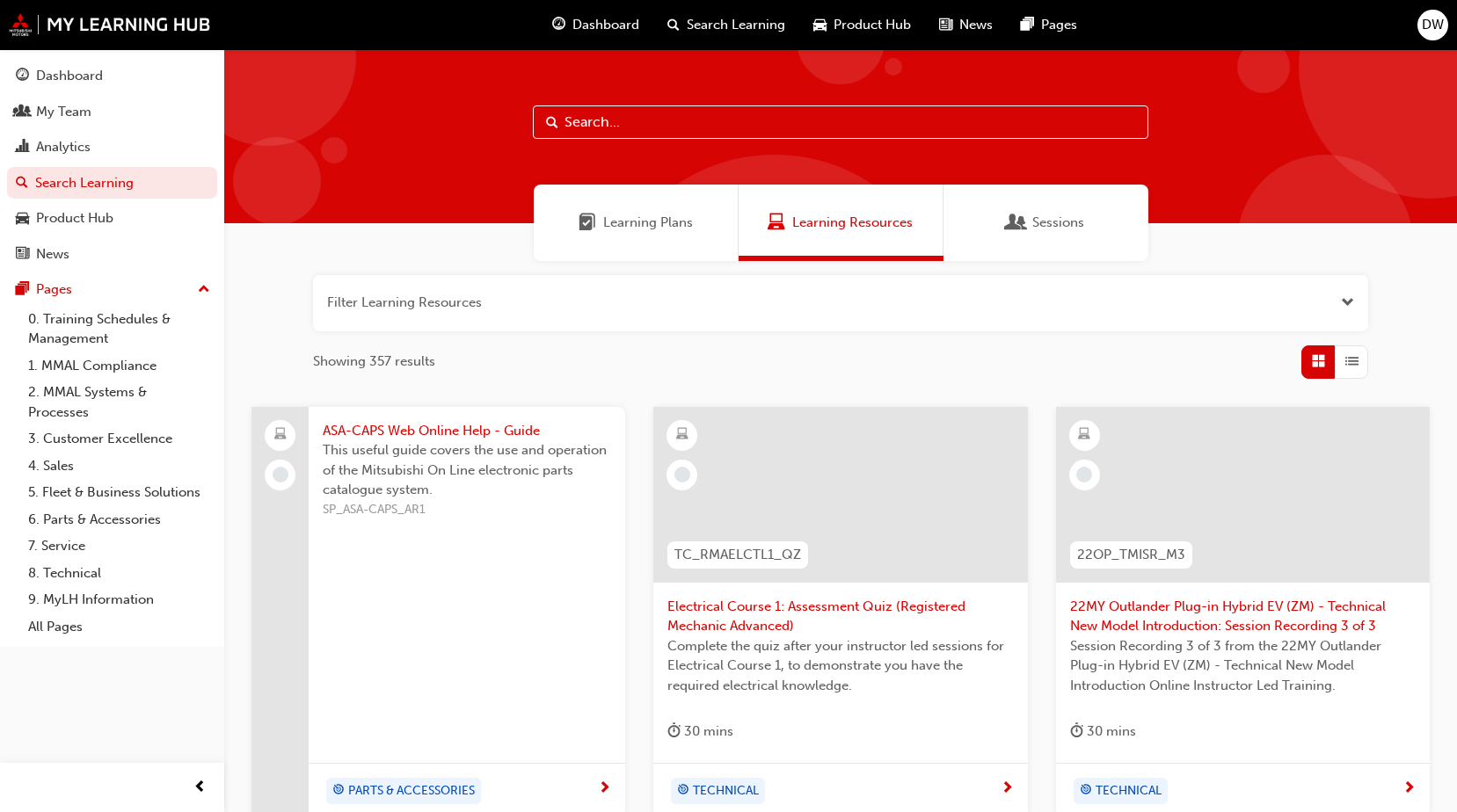
click at [614, 126] on input "text" at bounding box center [840, 121] width 615 height 33
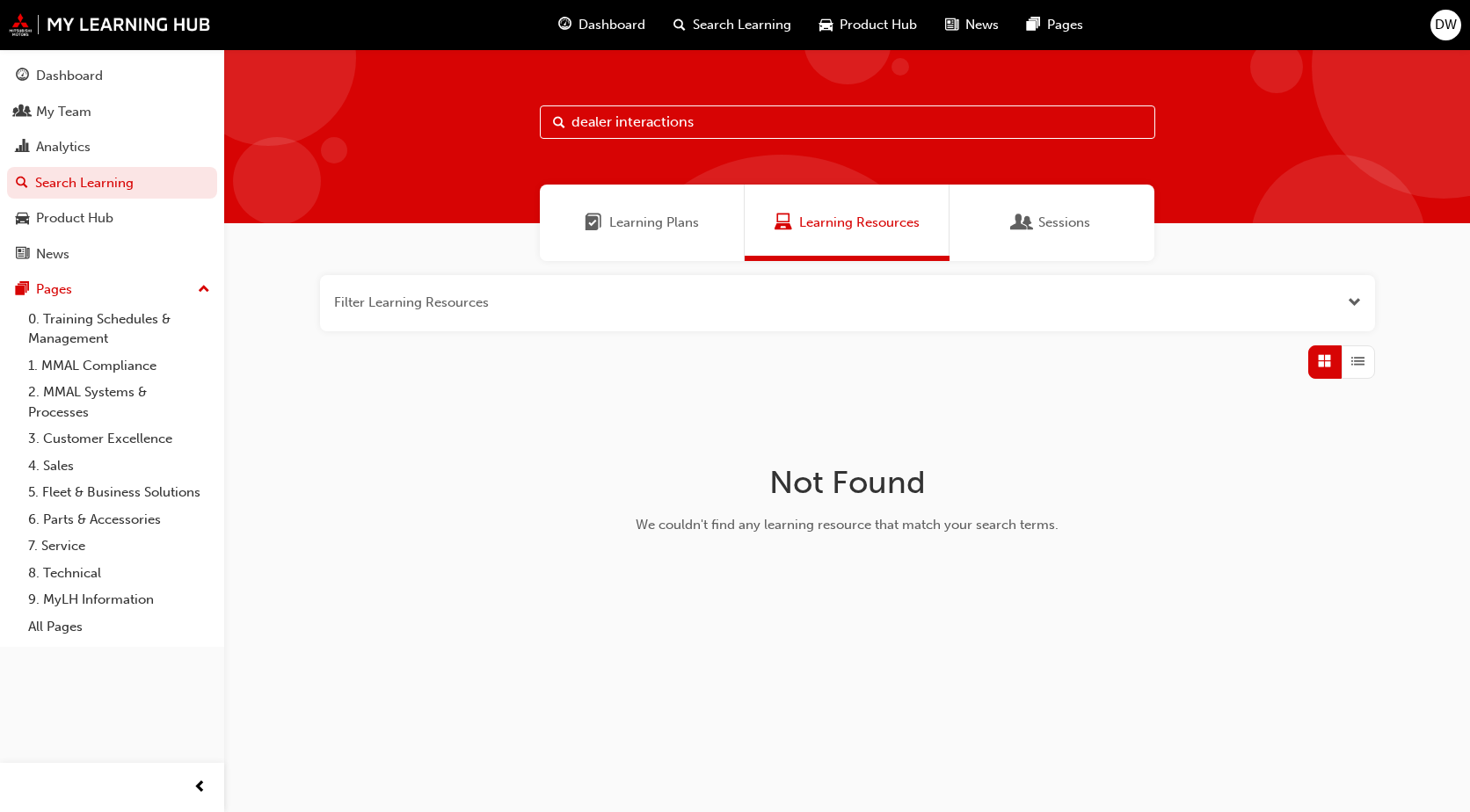
type input "dealer interactions"
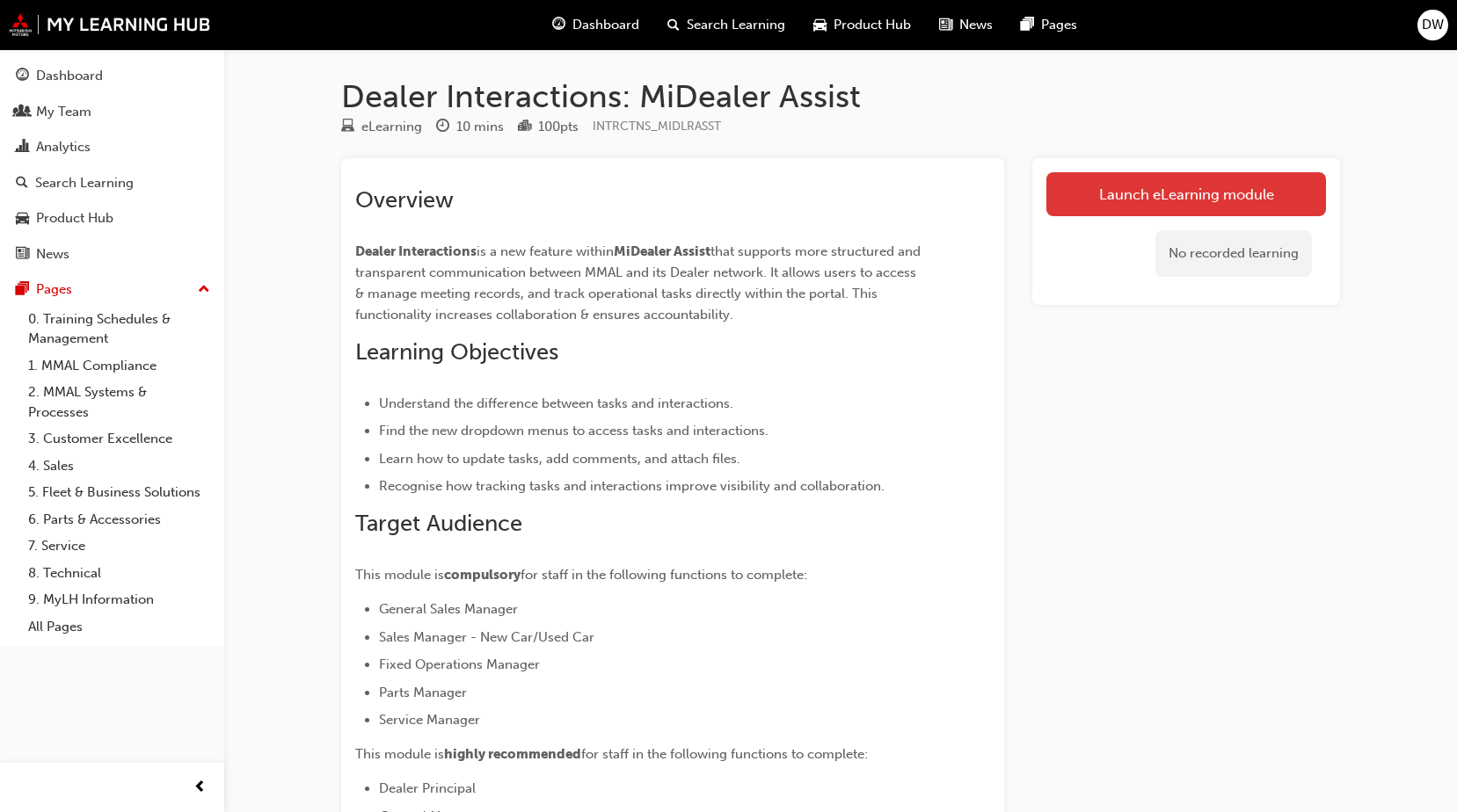
click at [1184, 197] on link "Launch eLearning module" at bounding box center [1185, 194] width 280 height 44
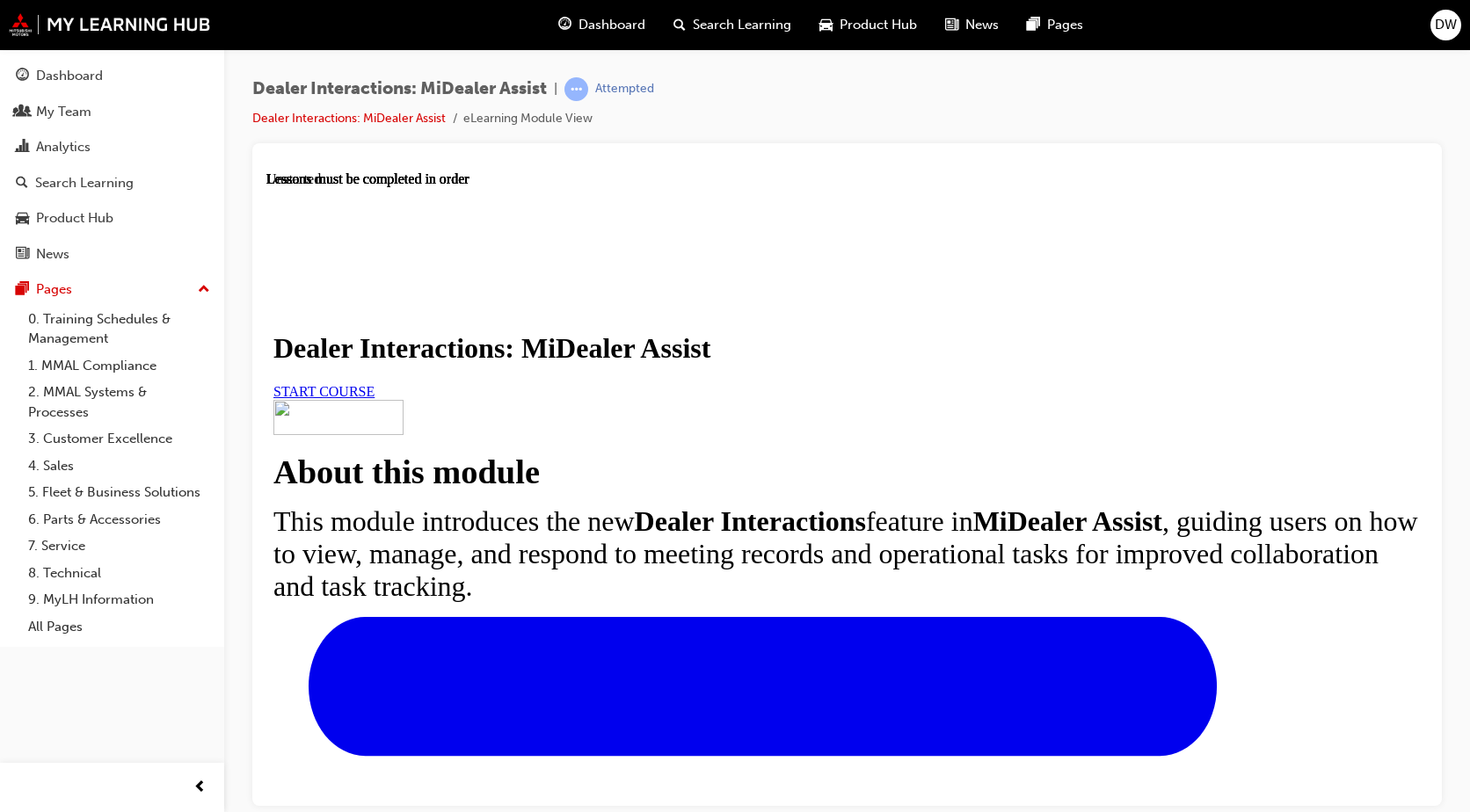
click at [374, 398] on link "START COURSE" at bounding box center [324, 390] width 101 height 15
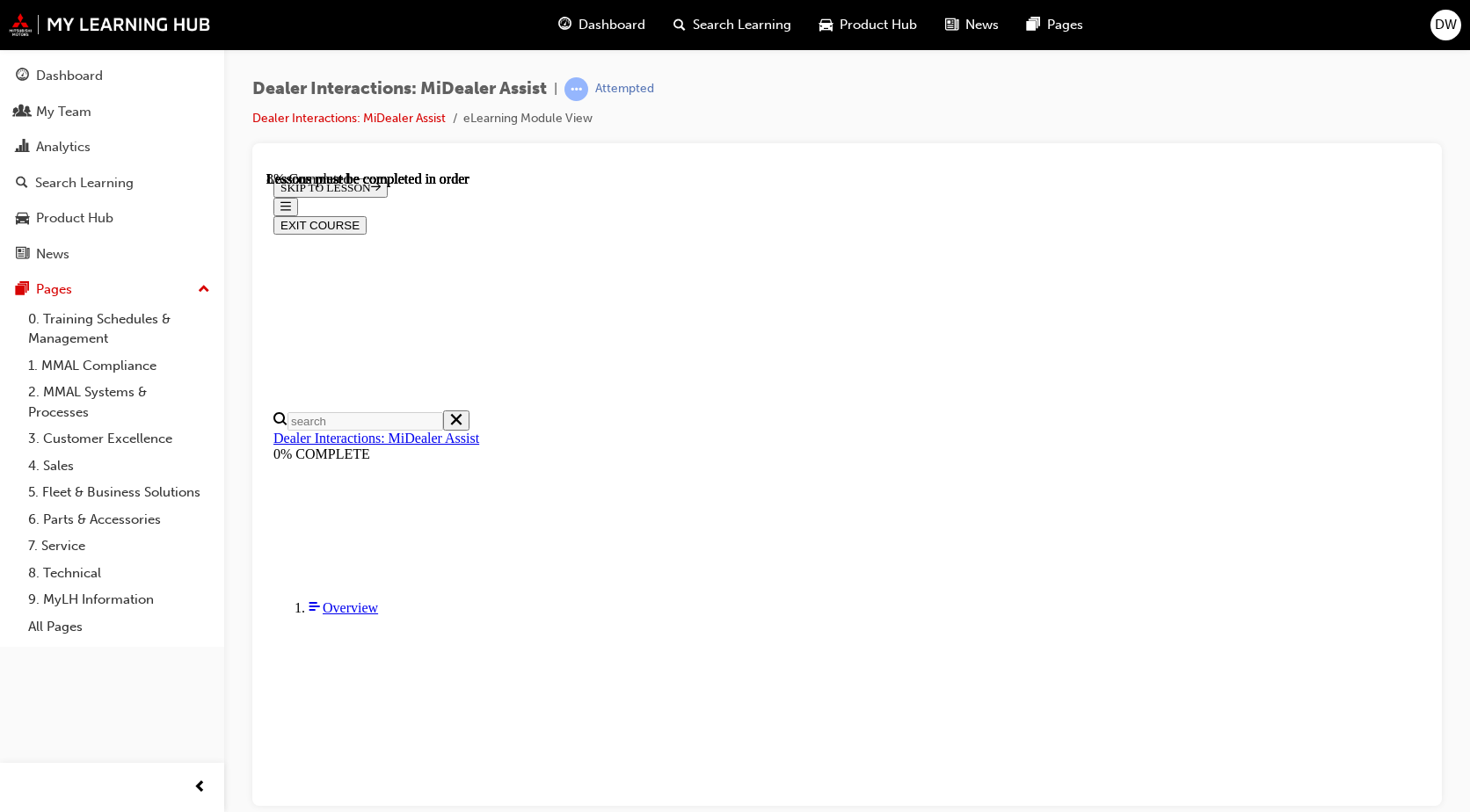
scroll to position [352, 0]
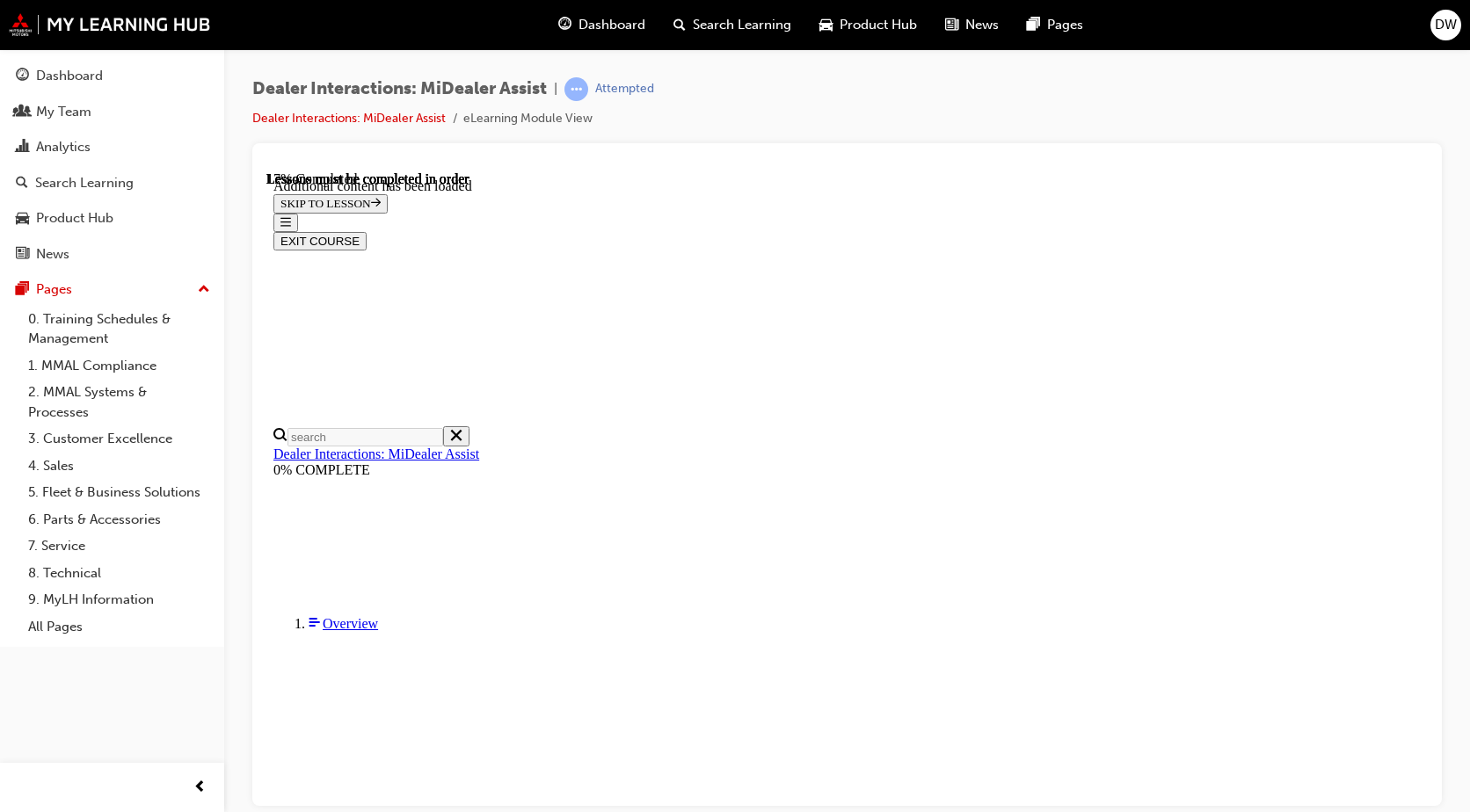
scroll to position [880, 0]
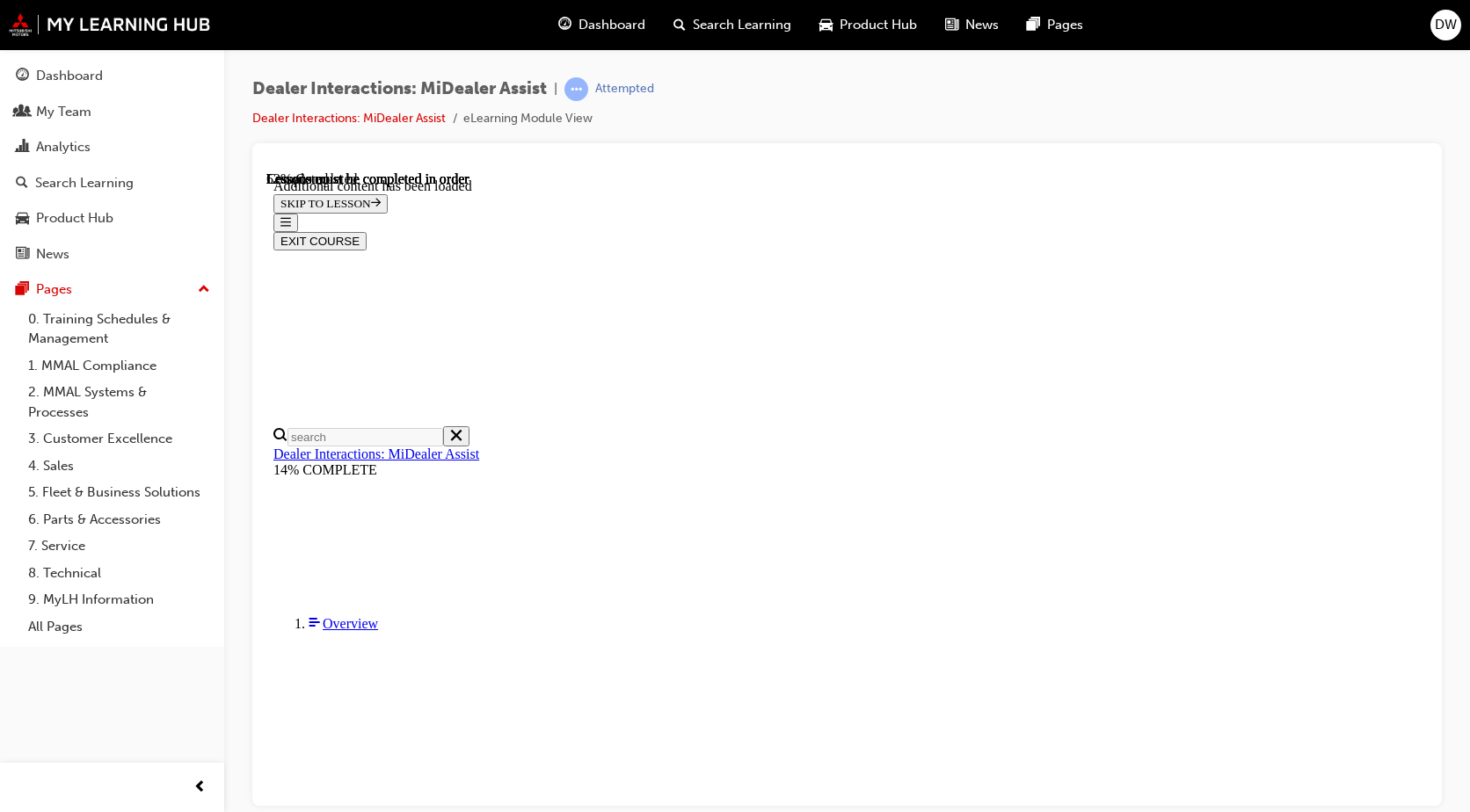
scroll to position [2540, 0]
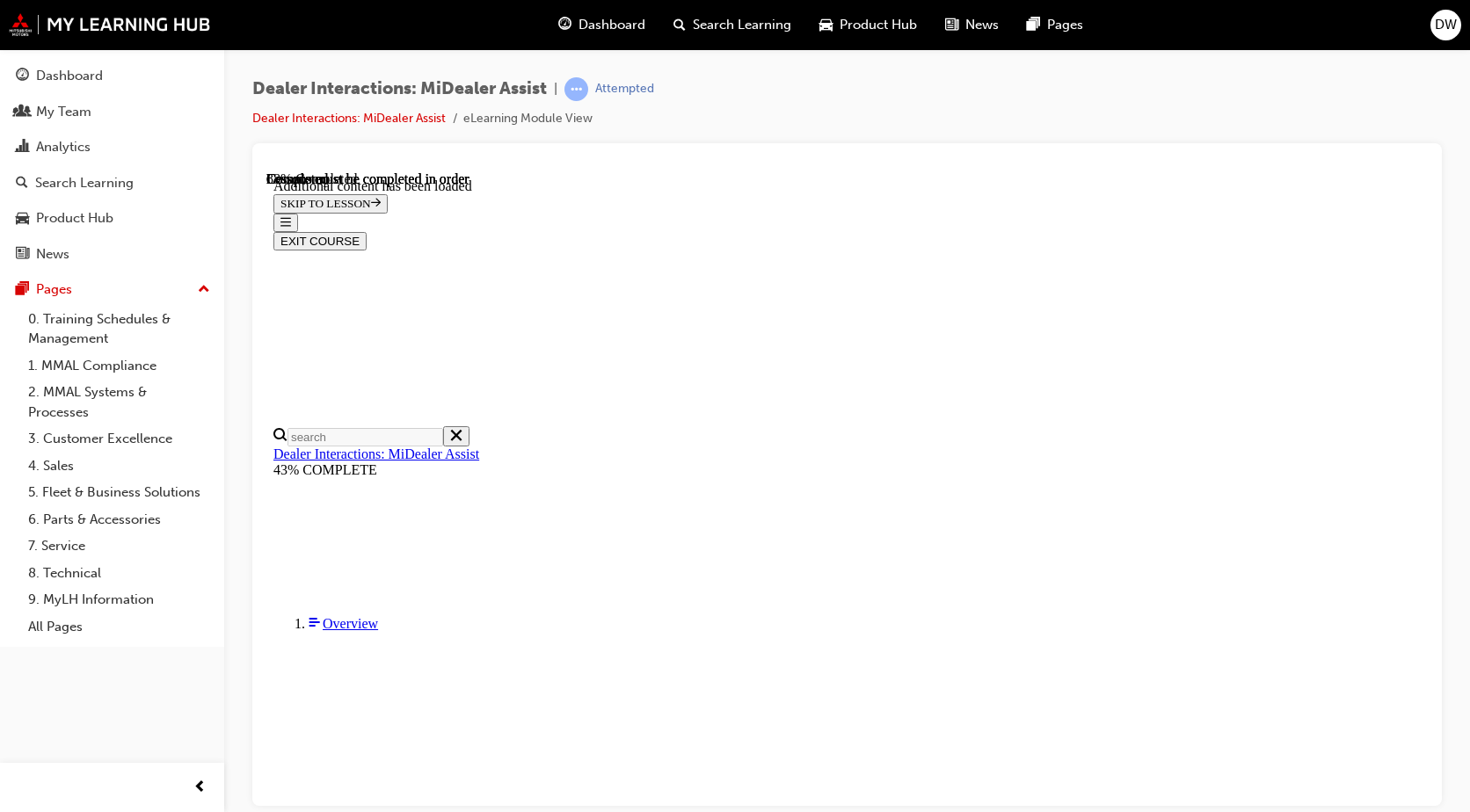
scroll to position [3711, 0]
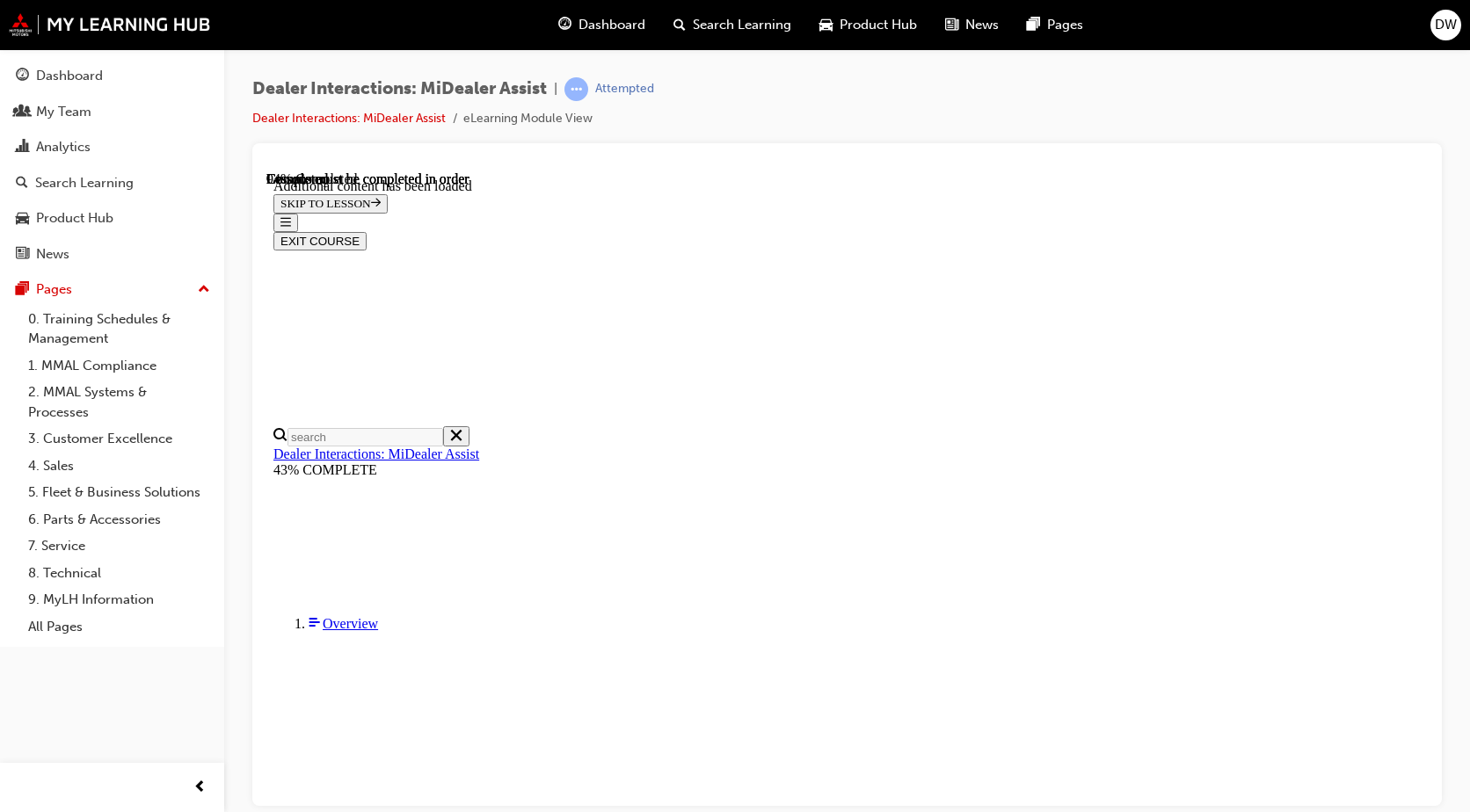
scroll to position [3388, 0]
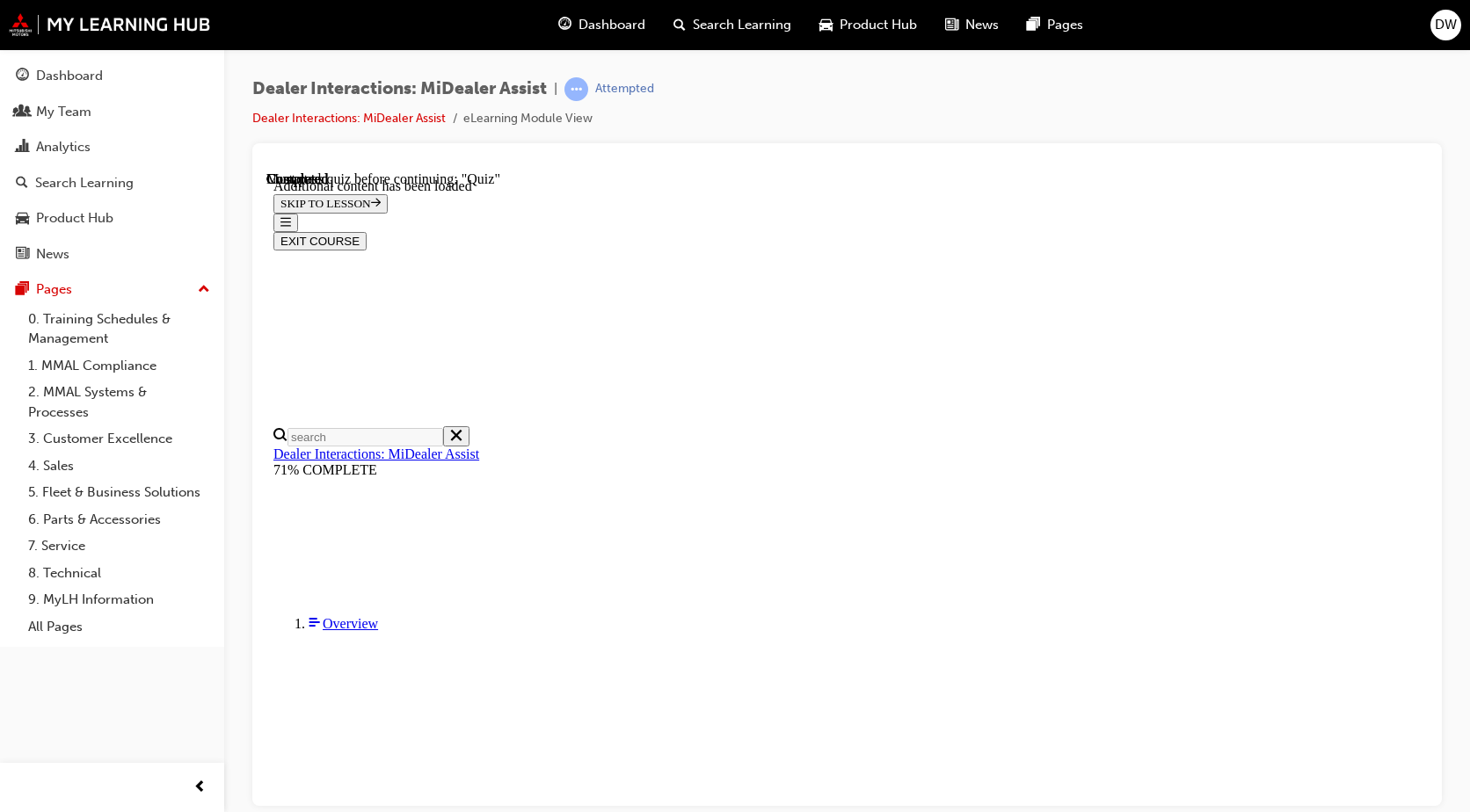
scroll to position [208, 0]
radio input "true"
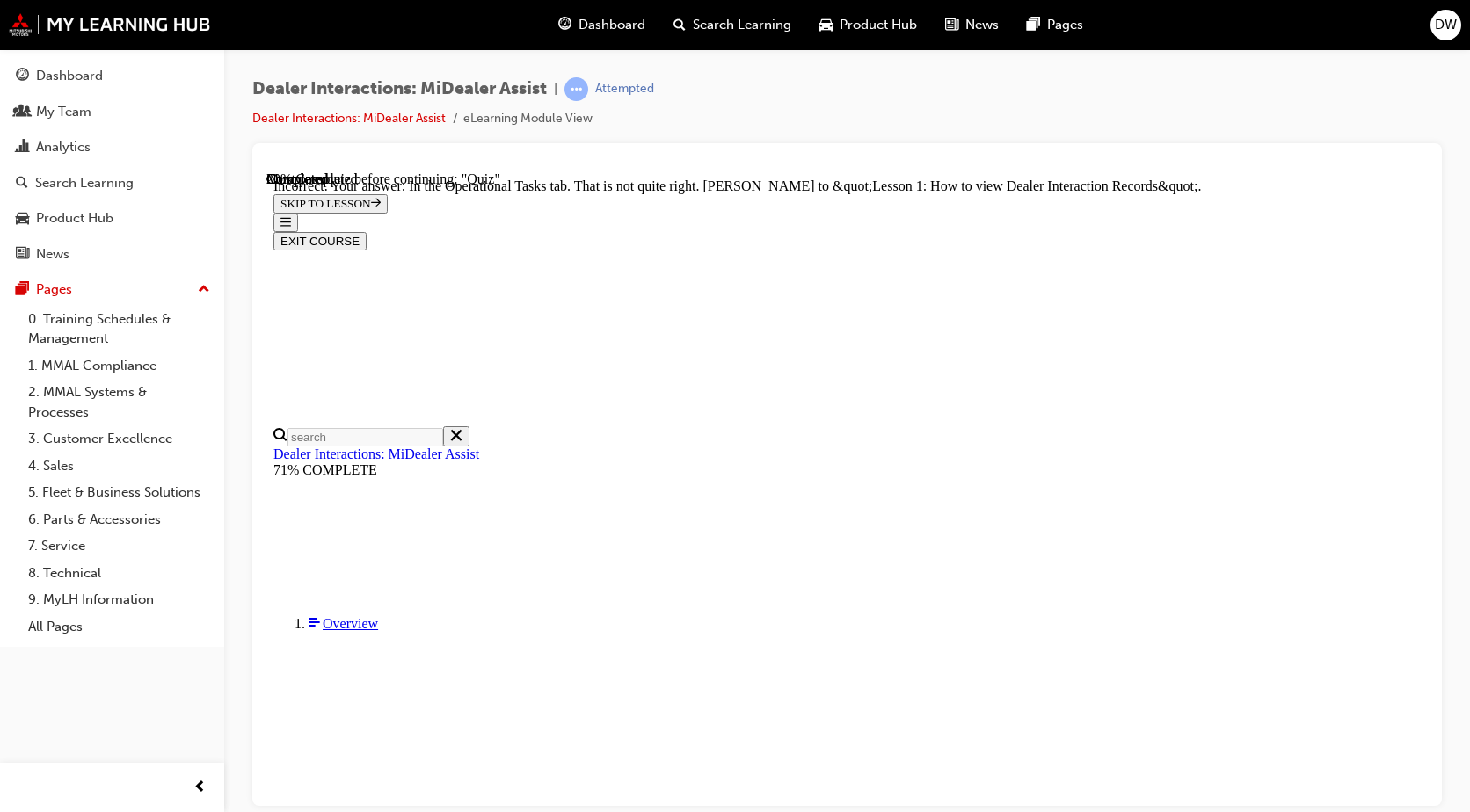
scroll to position [265, 0]
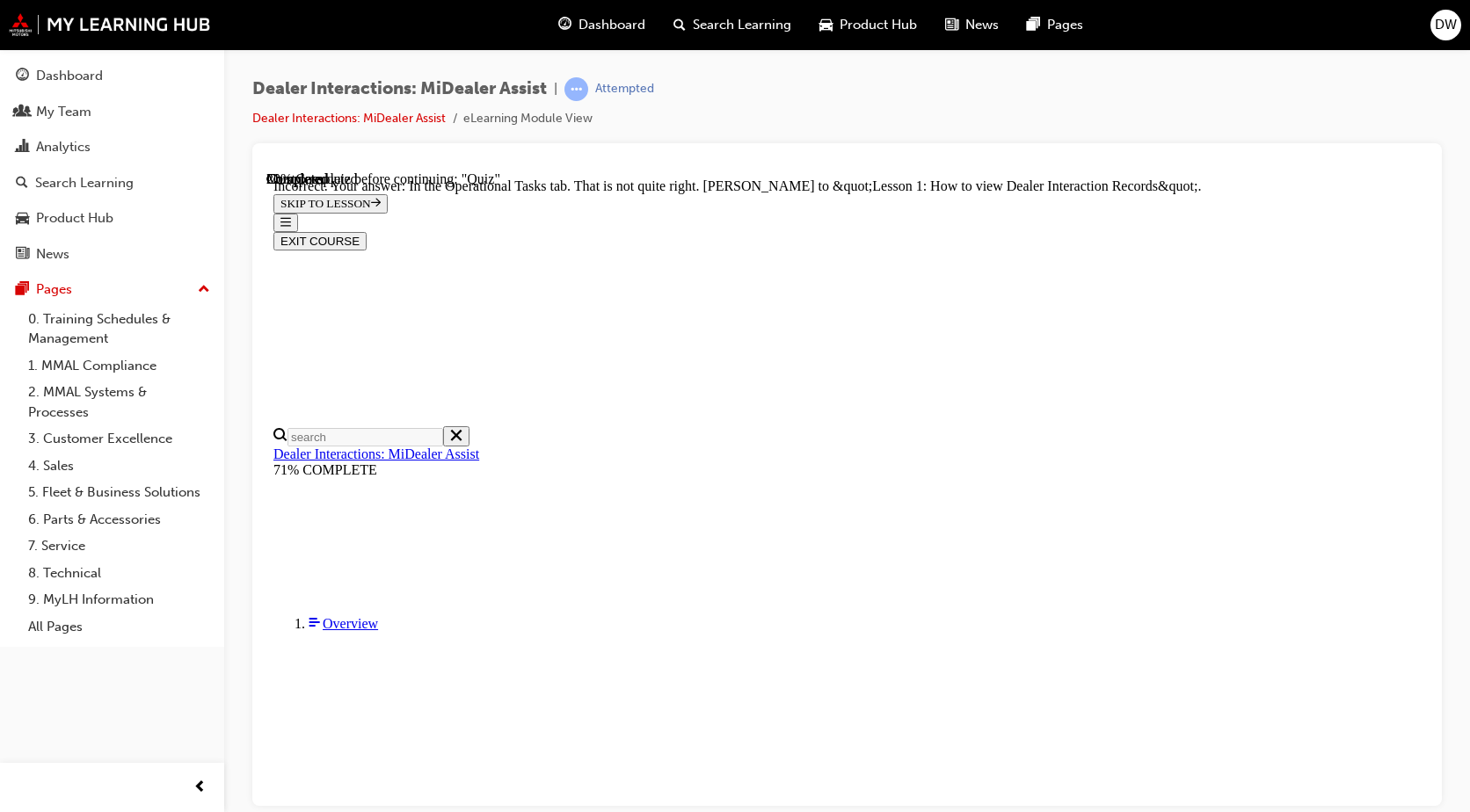
radio input "true"
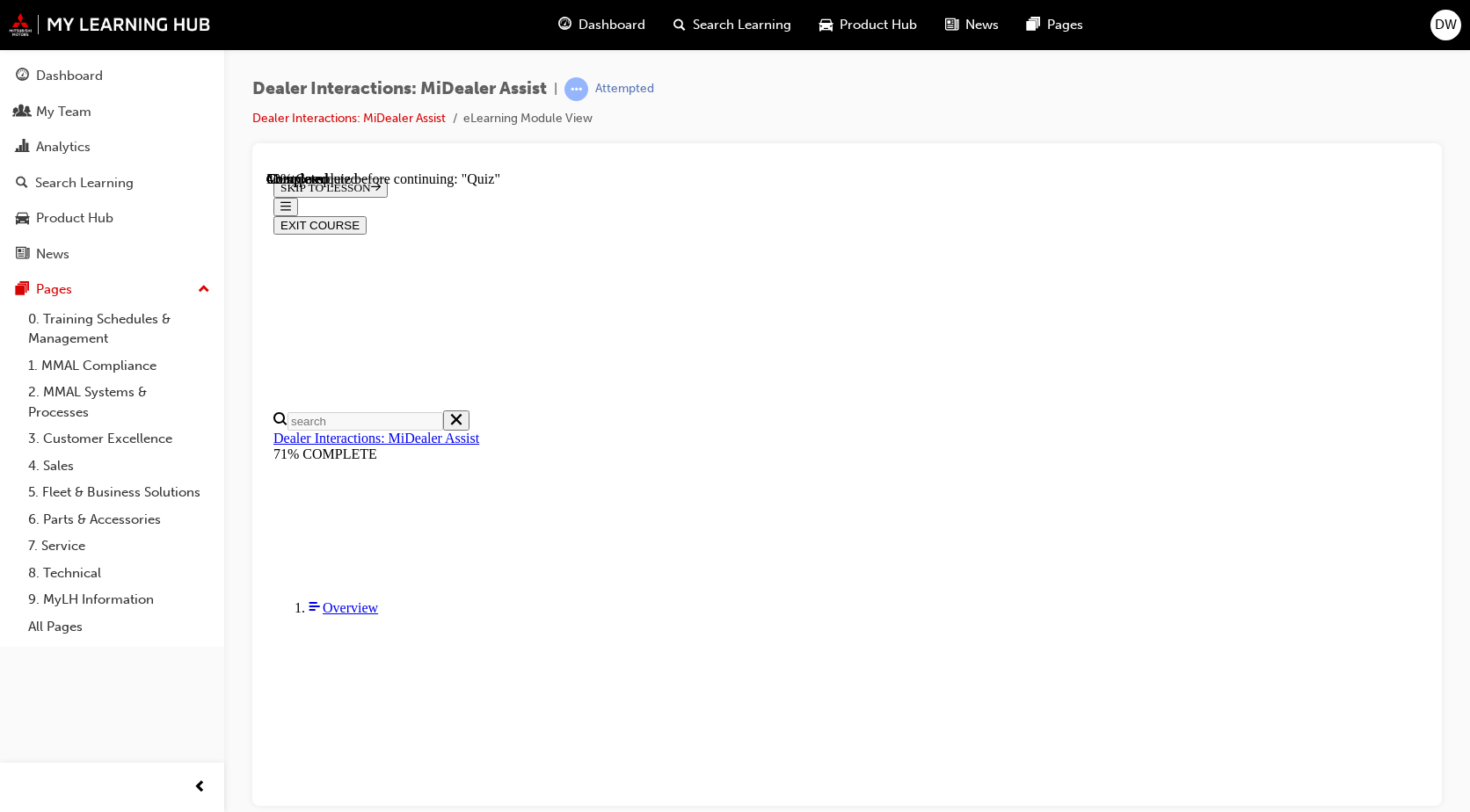
scroll to position [208, 0]
radio input "true"
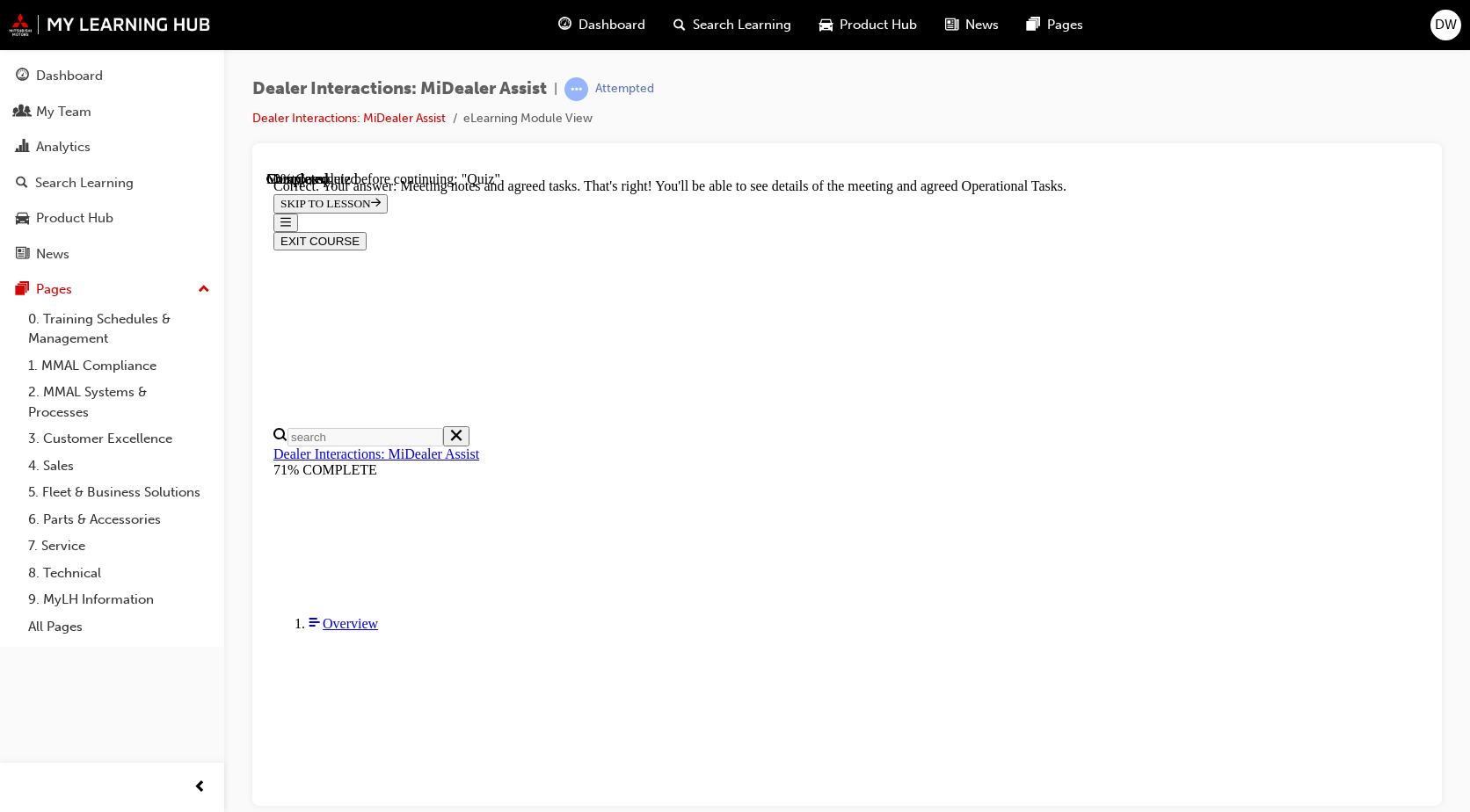
scroll to position [442, 0]
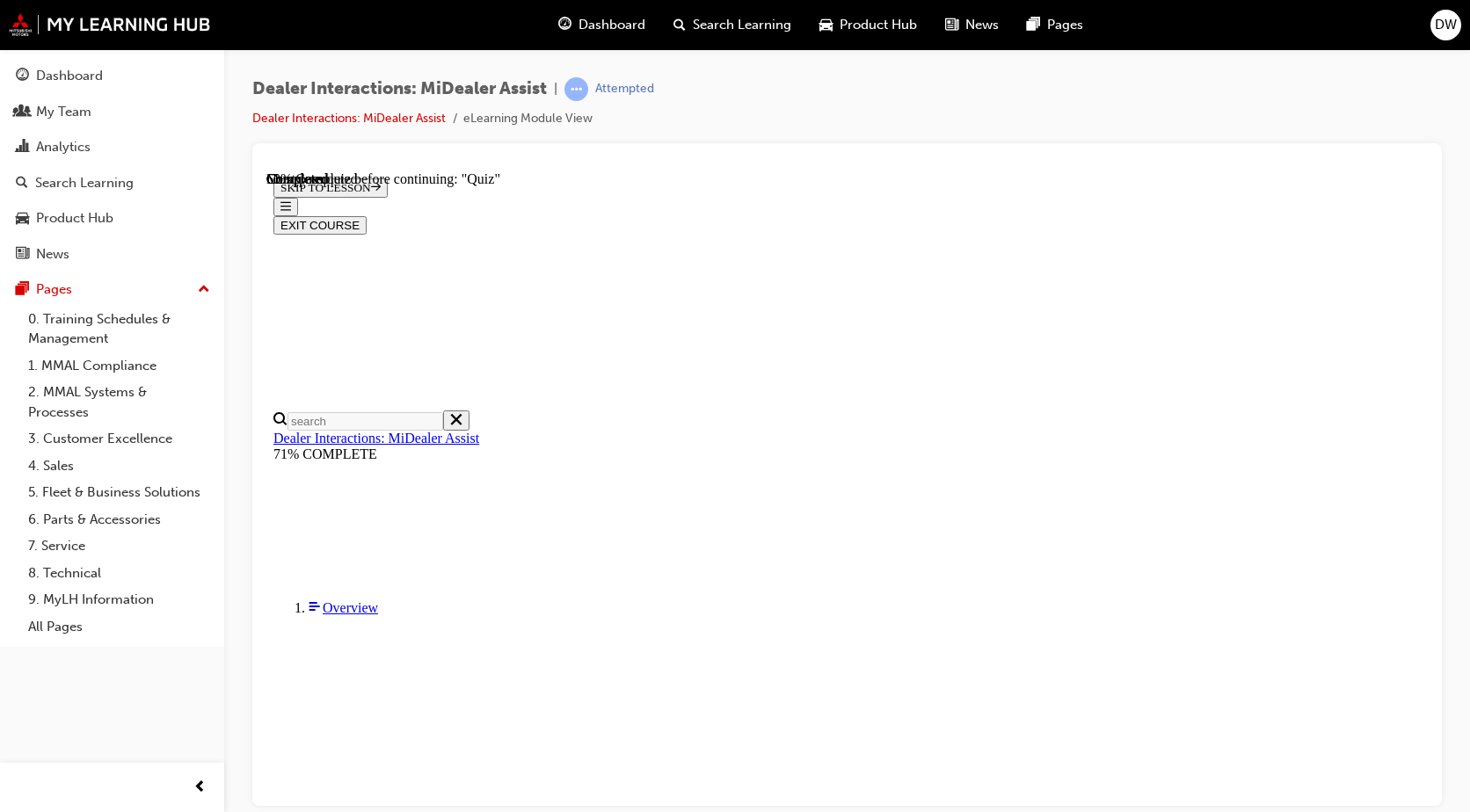
scroll to position [175, 0]
radio input "true"
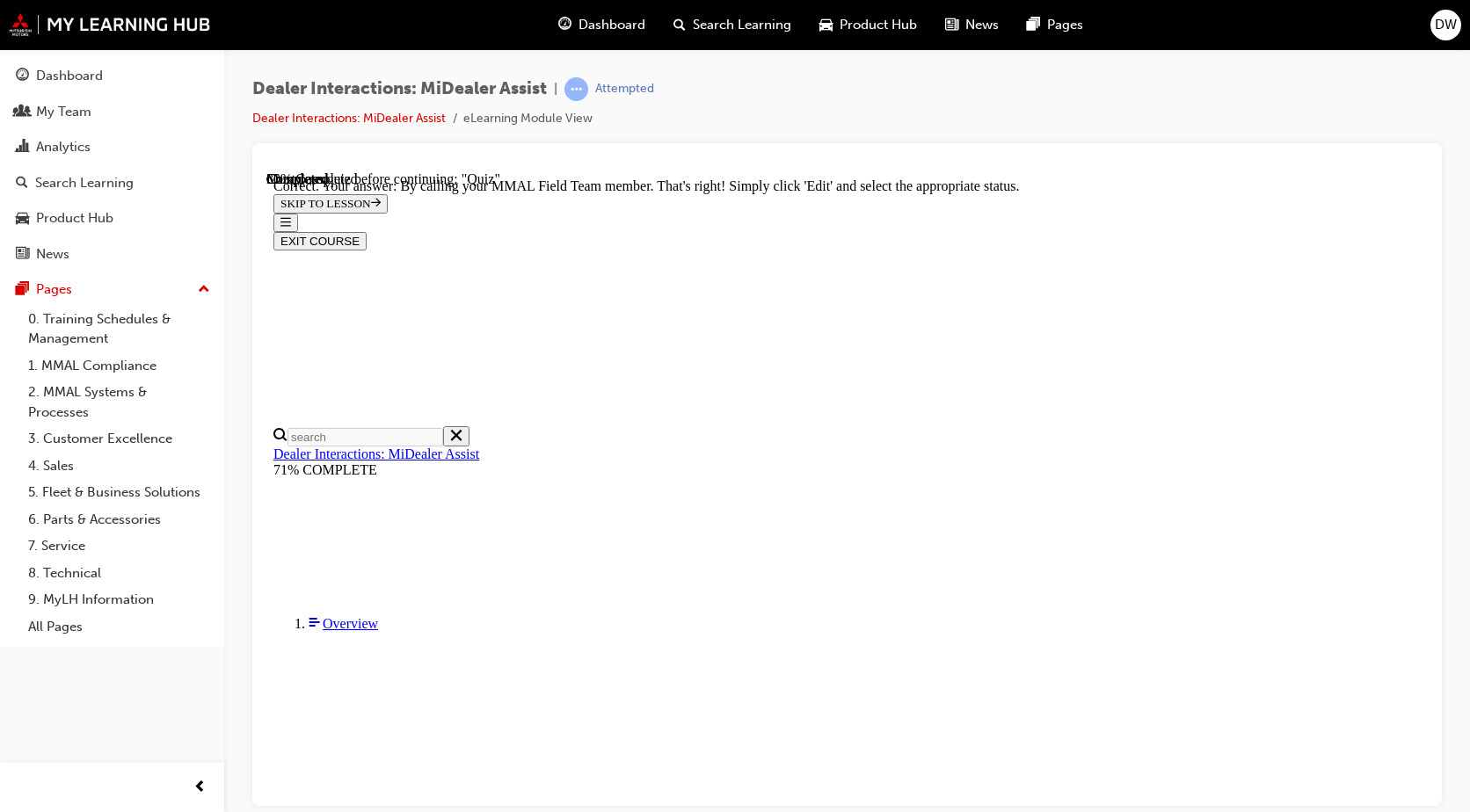
scroll to position [447, 0]
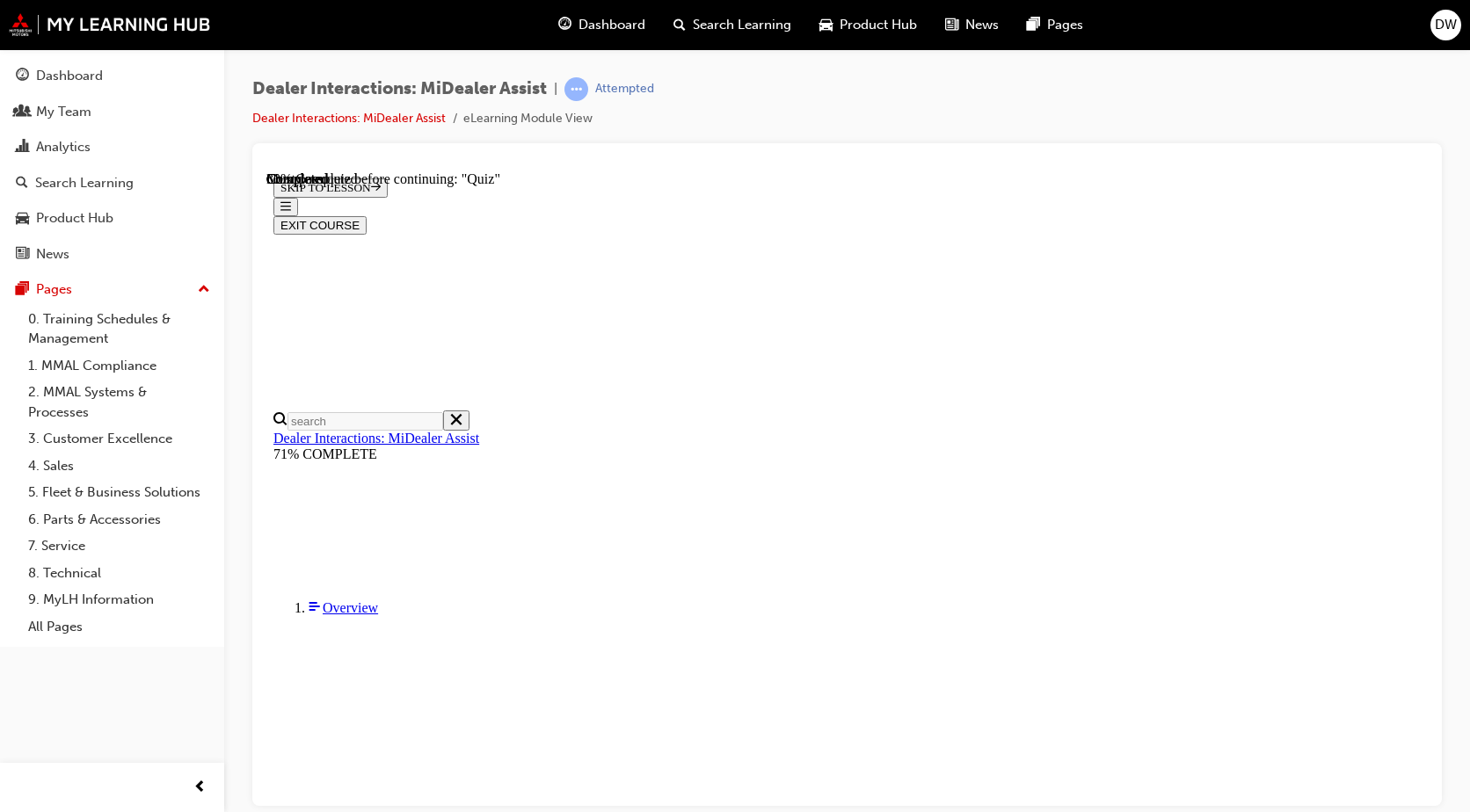
scroll to position [175, 0]
radio input "true"
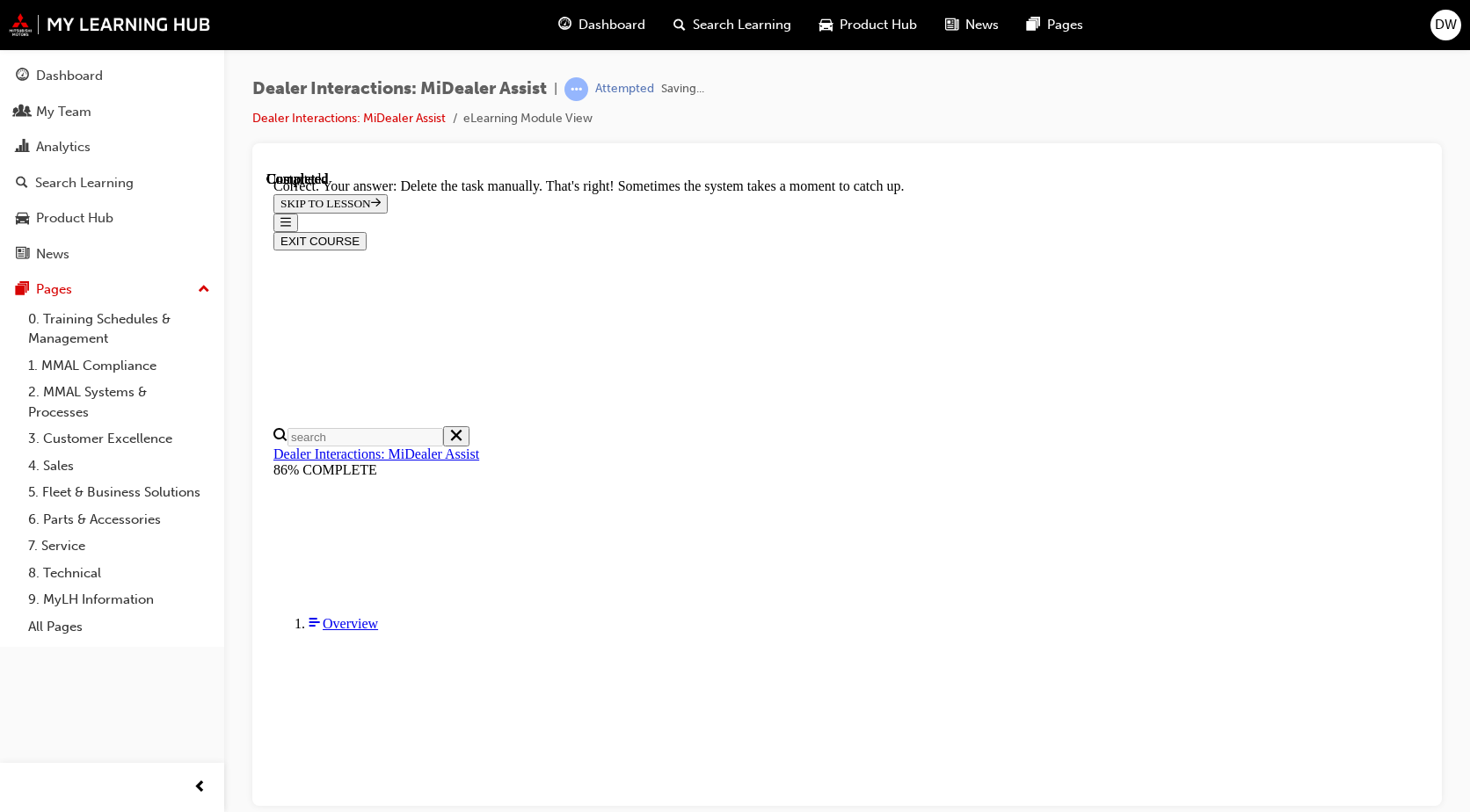
scroll to position [455, 0]
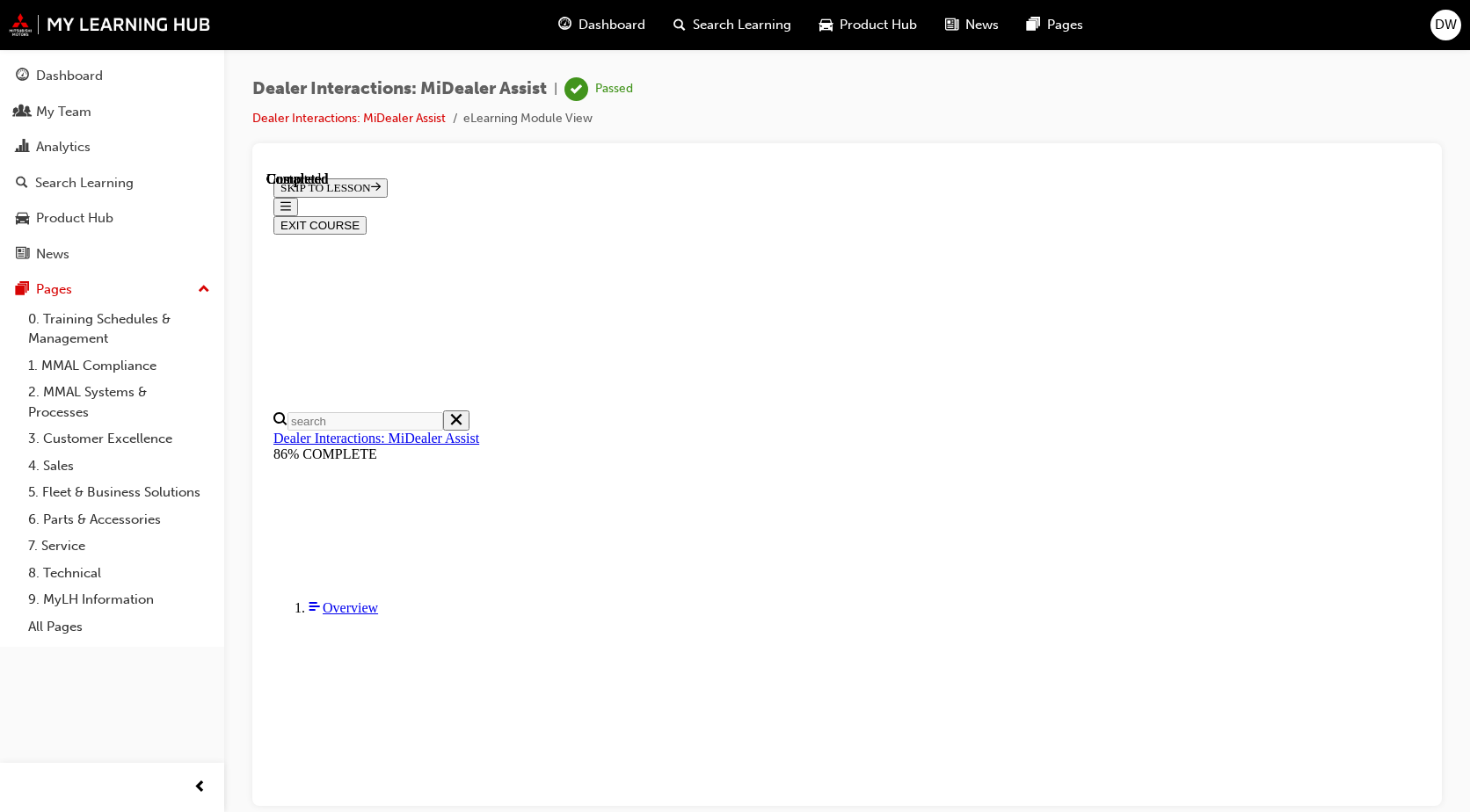
scroll to position [322, 0]
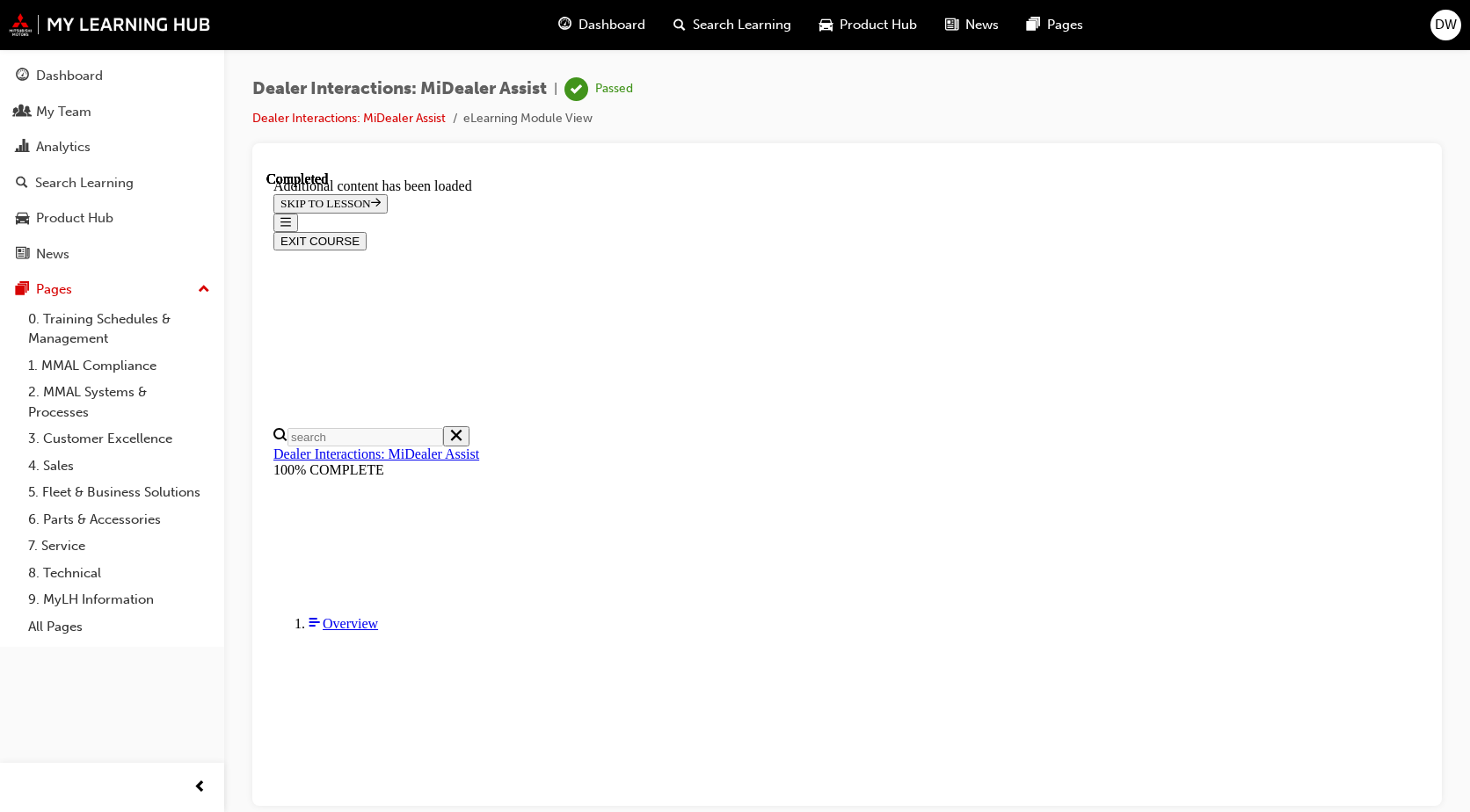
scroll to position [1731, 0]
